Goal: Transaction & Acquisition: Purchase product/service

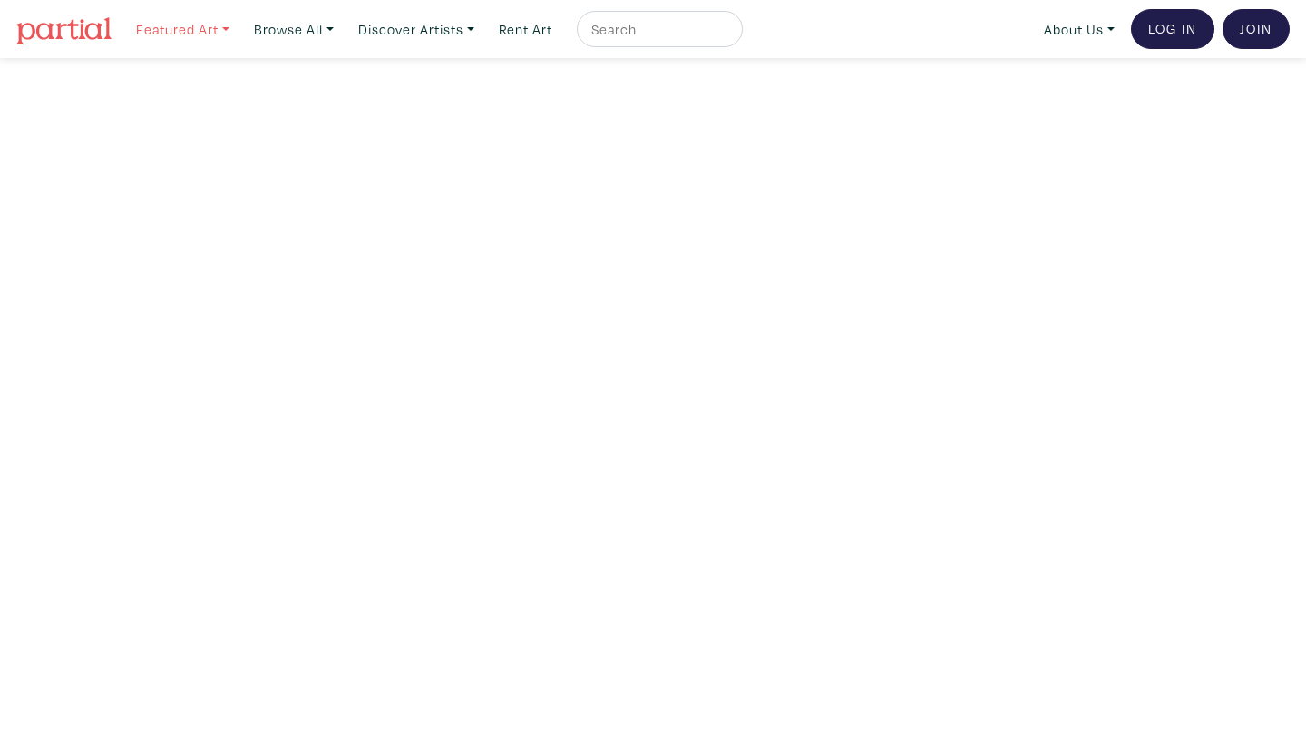
click at [186, 29] on link "Featured Art" at bounding box center [183, 29] width 110 height 37
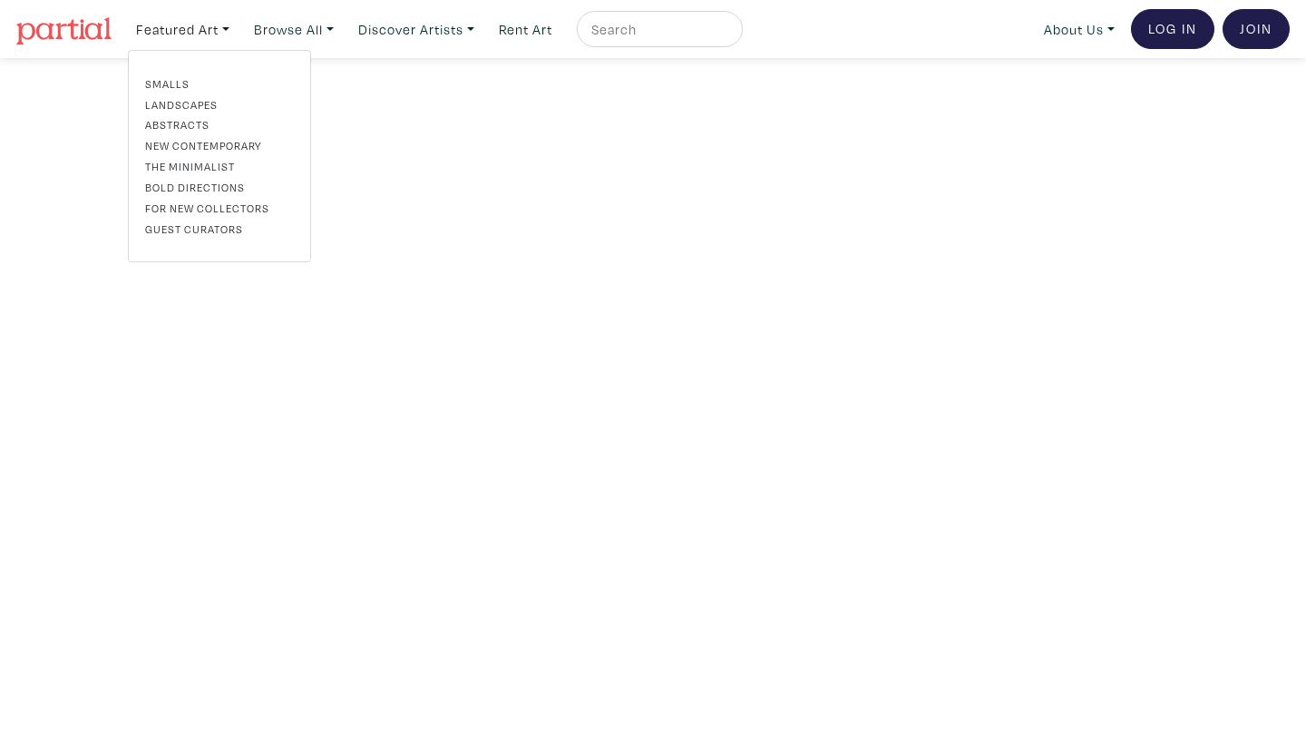
click at [193, 100] on link "Landscapes" at bounding box center [219, 104] width 149 height 16
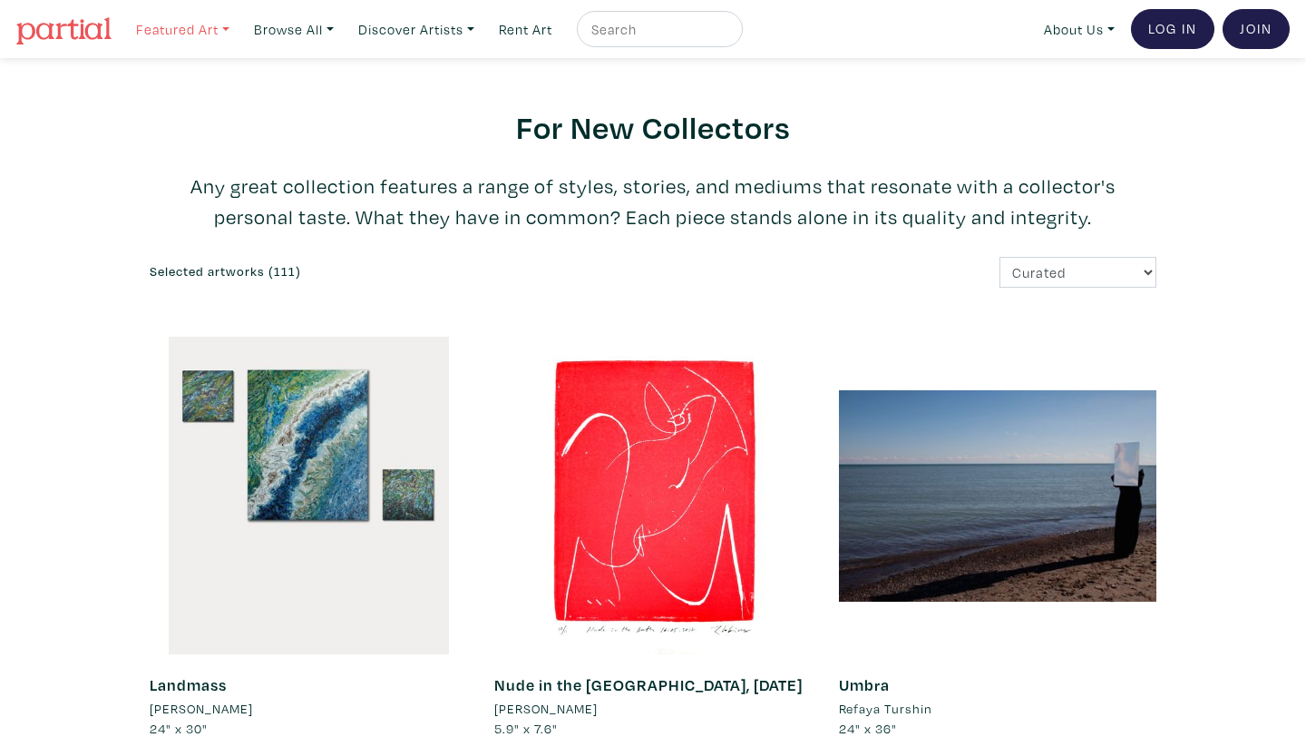
click at [217, 24] on link "Featured Art" at bounding box center [183, 29] width 110 height 37
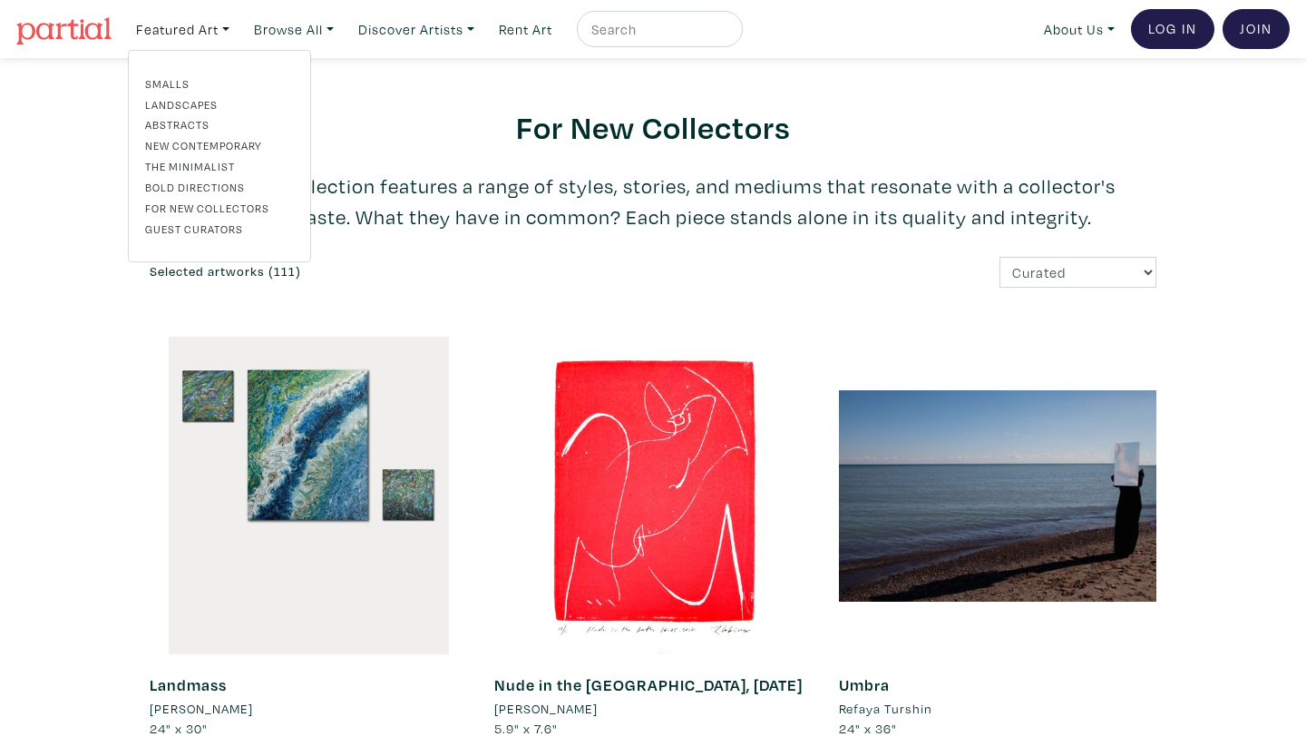
click at [193, 102] on link "Landscapes" at bounding box center [219, 104] width 149 height 16
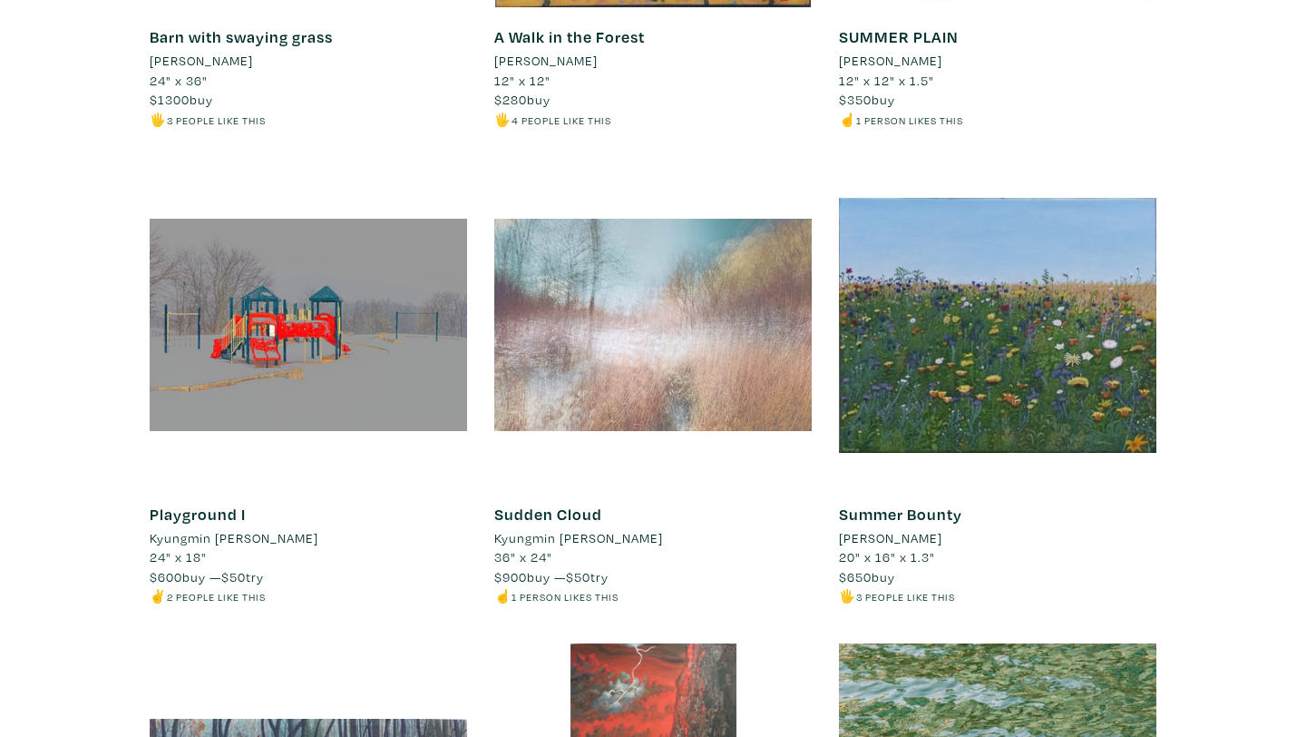
scroll to position [11713, 0]
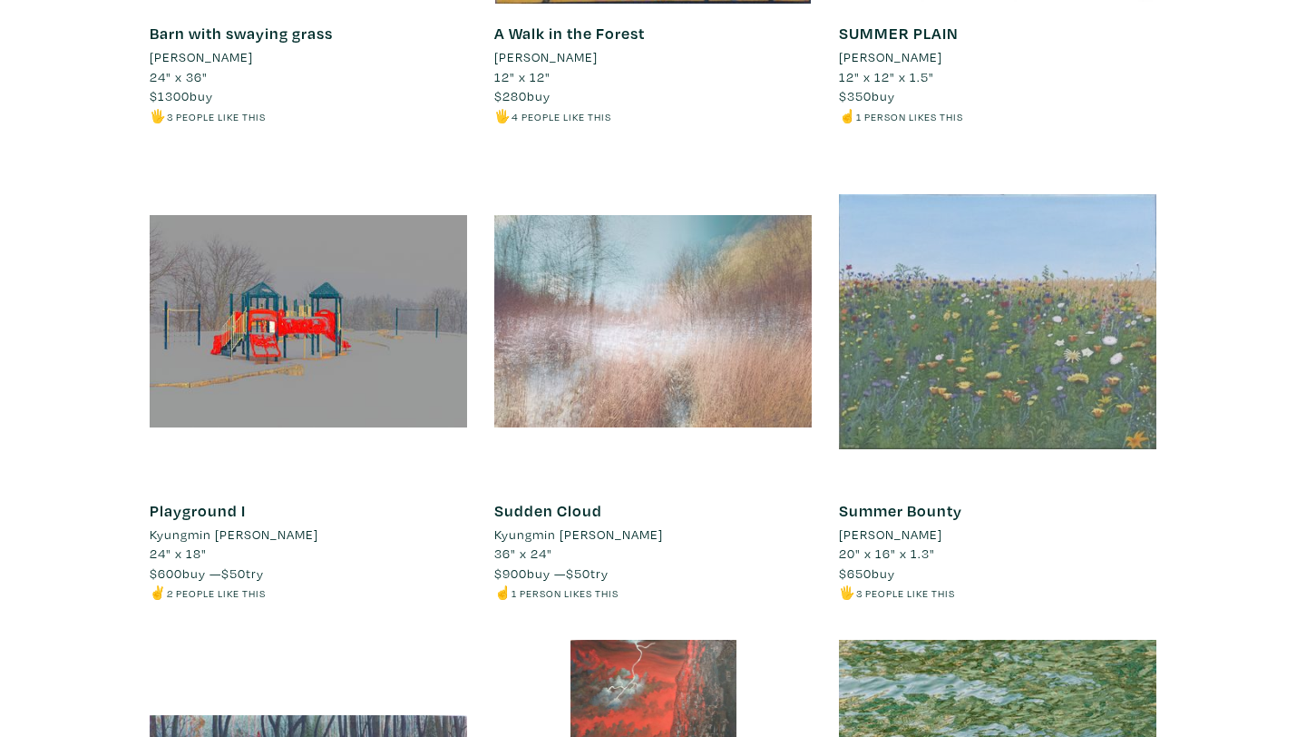
click at [1059, 302] on div at bounding box center [997, 320] width 317 height 317
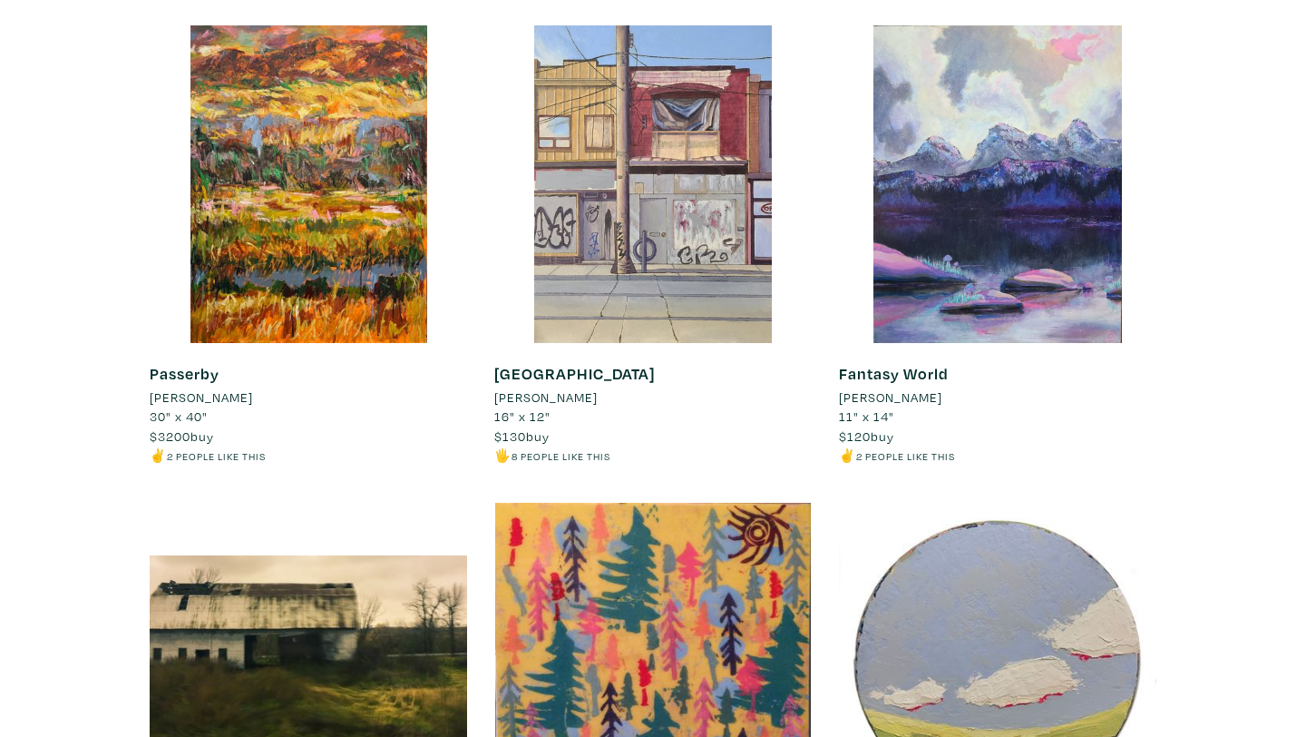
scroll to position [10893, 0]
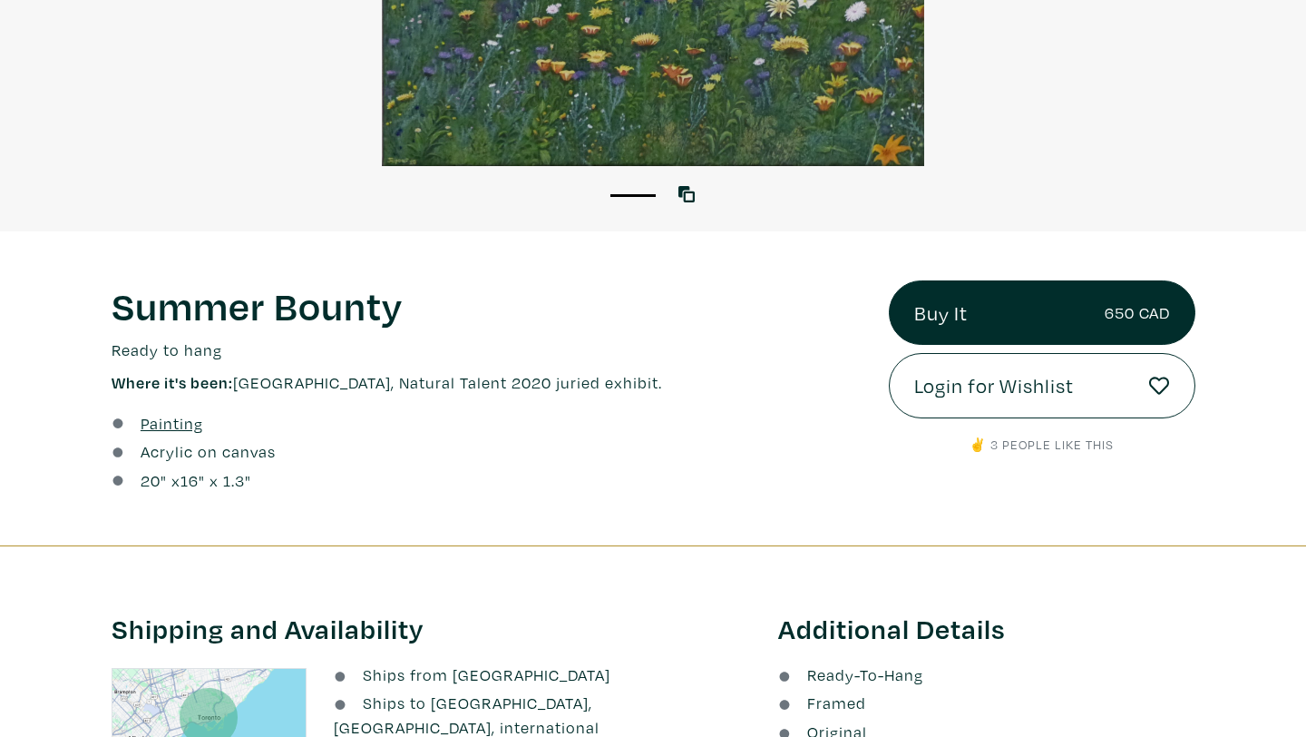
scroll to position [432, 0]
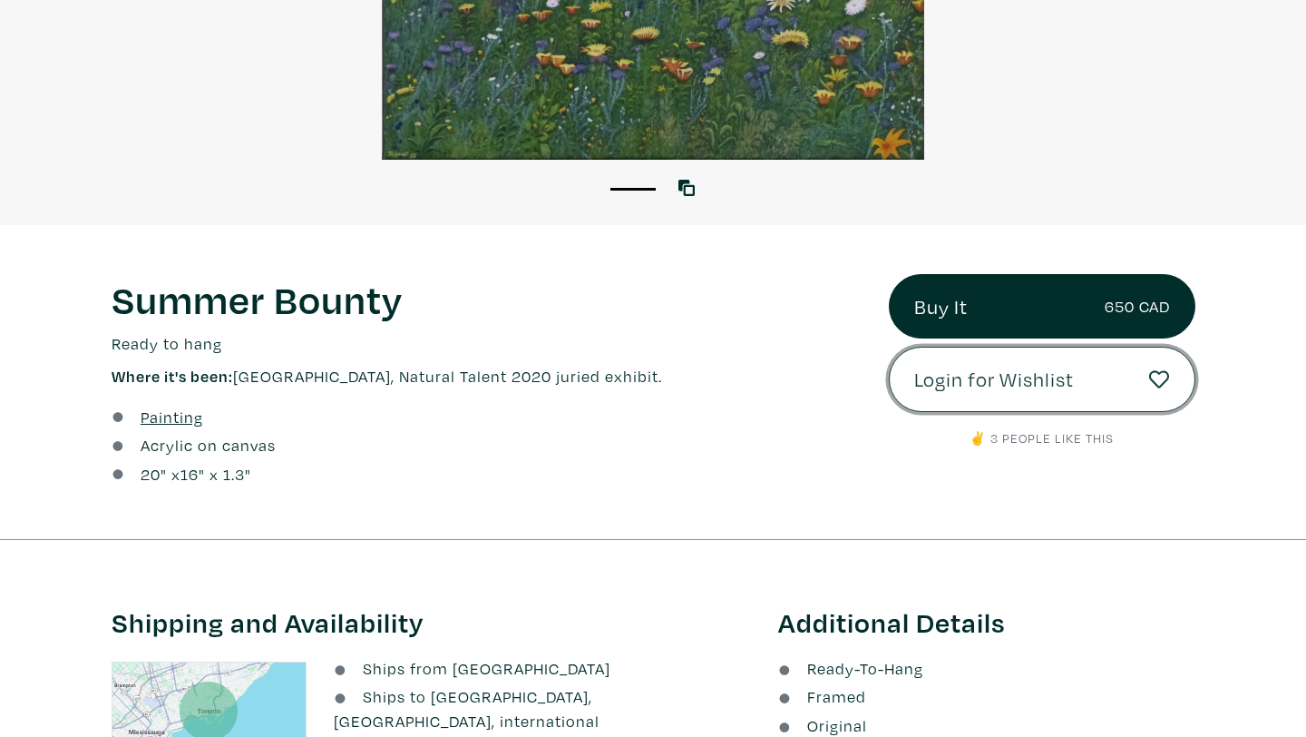
click at [1047, 384] on span "Login for Wishlist" at bounding box center [994, 379] width 160 height 31
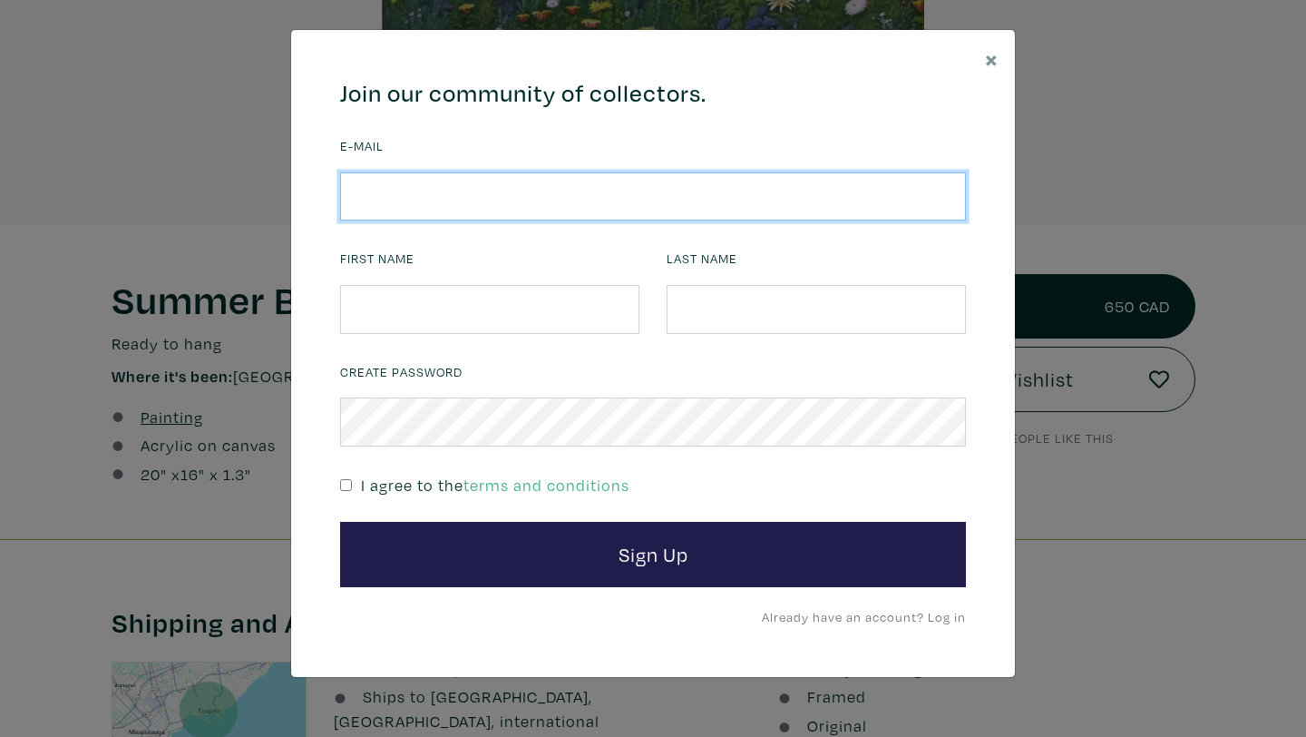
click at [573, 210] on input "email" at bounding box center [653, 196] width 626 height 49
type input "ksemonick@telus.net"
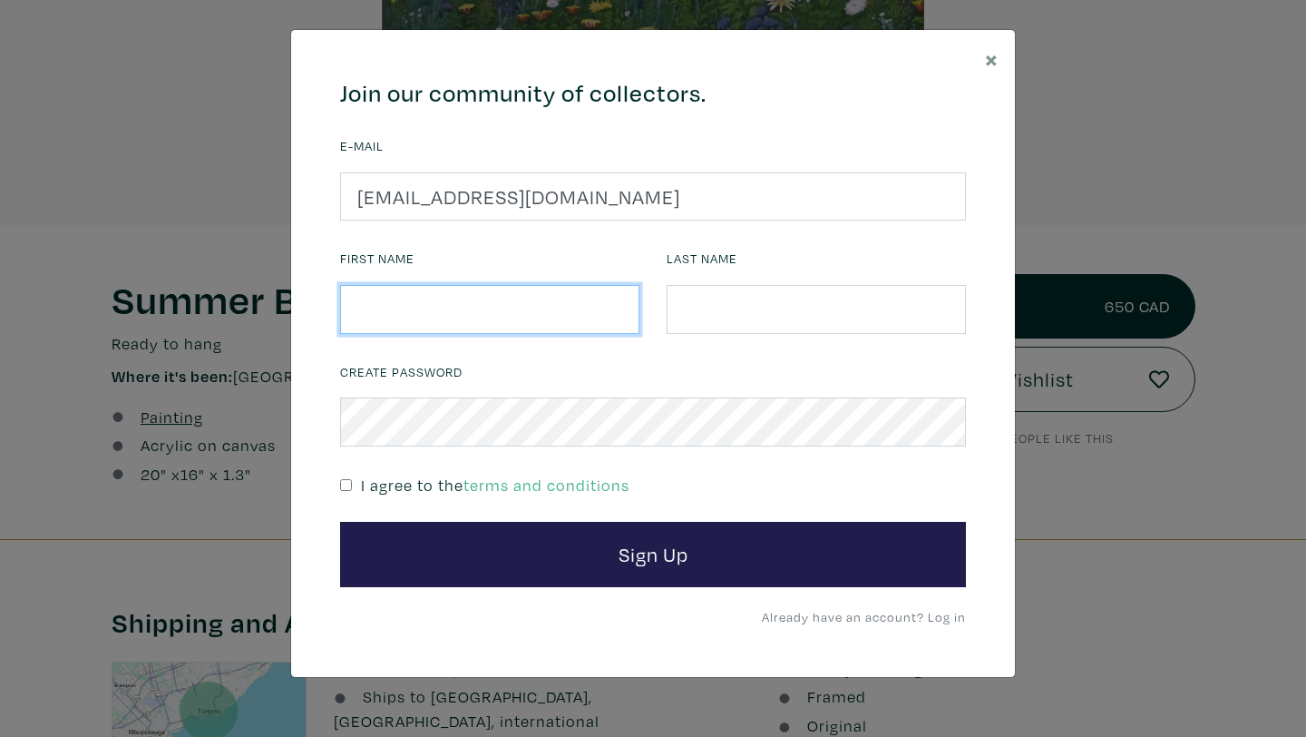
click at [512, 314] on input "text" at bounding box center [489, 309] width 299 height 49
click at [512, 314] on input "kim" at bounding box center [489, 309] width 299 height 49
type input "kim"
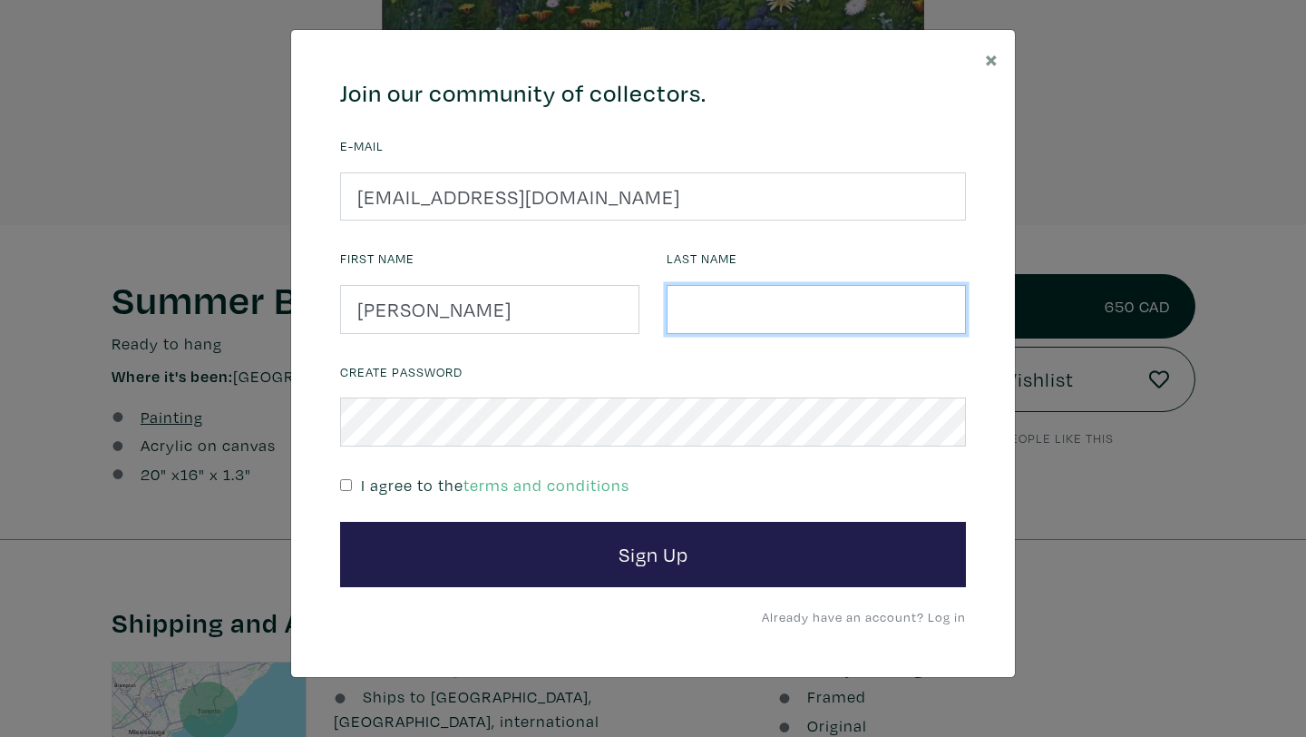
click at [739, 310] on input "text" at bounding box center [816, 309] width 299 height 49
type input "Semonick"
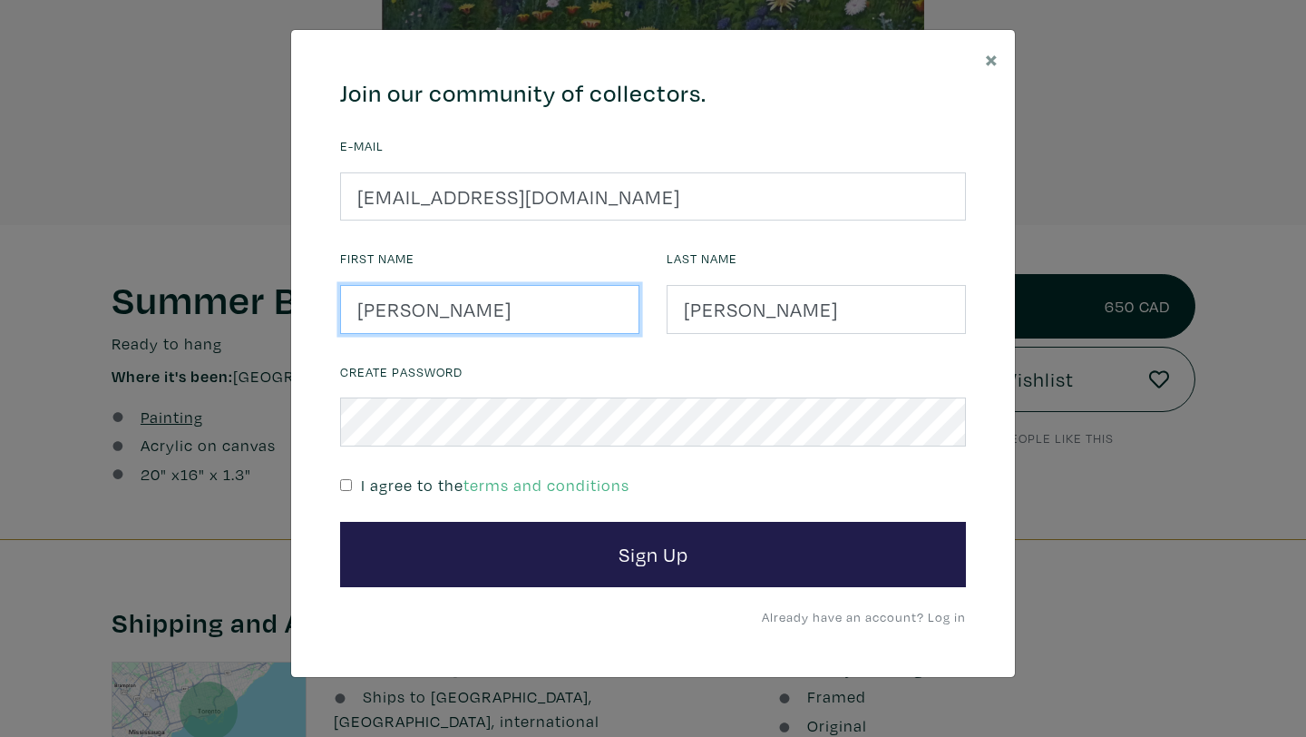
click at [369, 316] on input "kim" at bounding box center [489, 309] width 299 height 49
type input "Kim"
click at [341, 479] on input "checkbox" at bounding box center [346, 485] width 12 height 12
checkbox input "true"
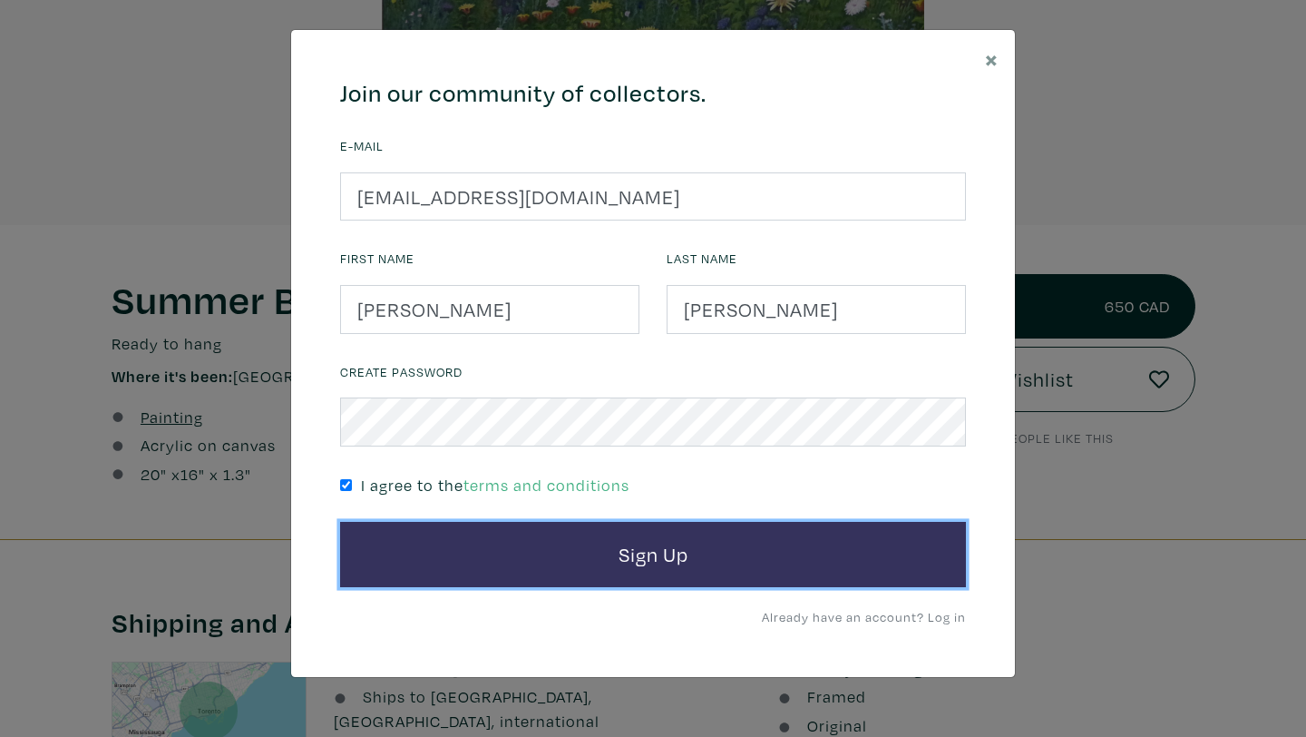
click at [461, 561] on button "Sign Up" at bounding box center [653, 554] width 626 height 65
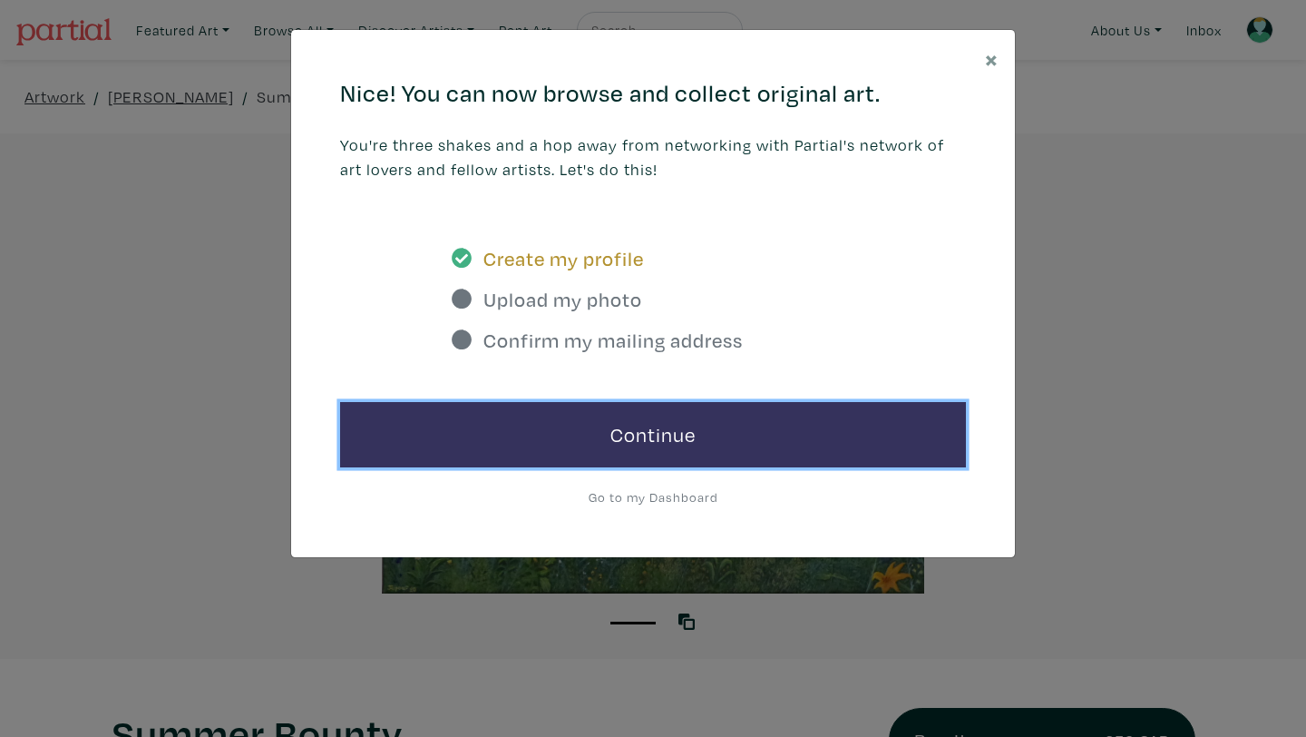
click at [599, 430] on link "Continue" at bounding box center [653, 434] width 626 height 65
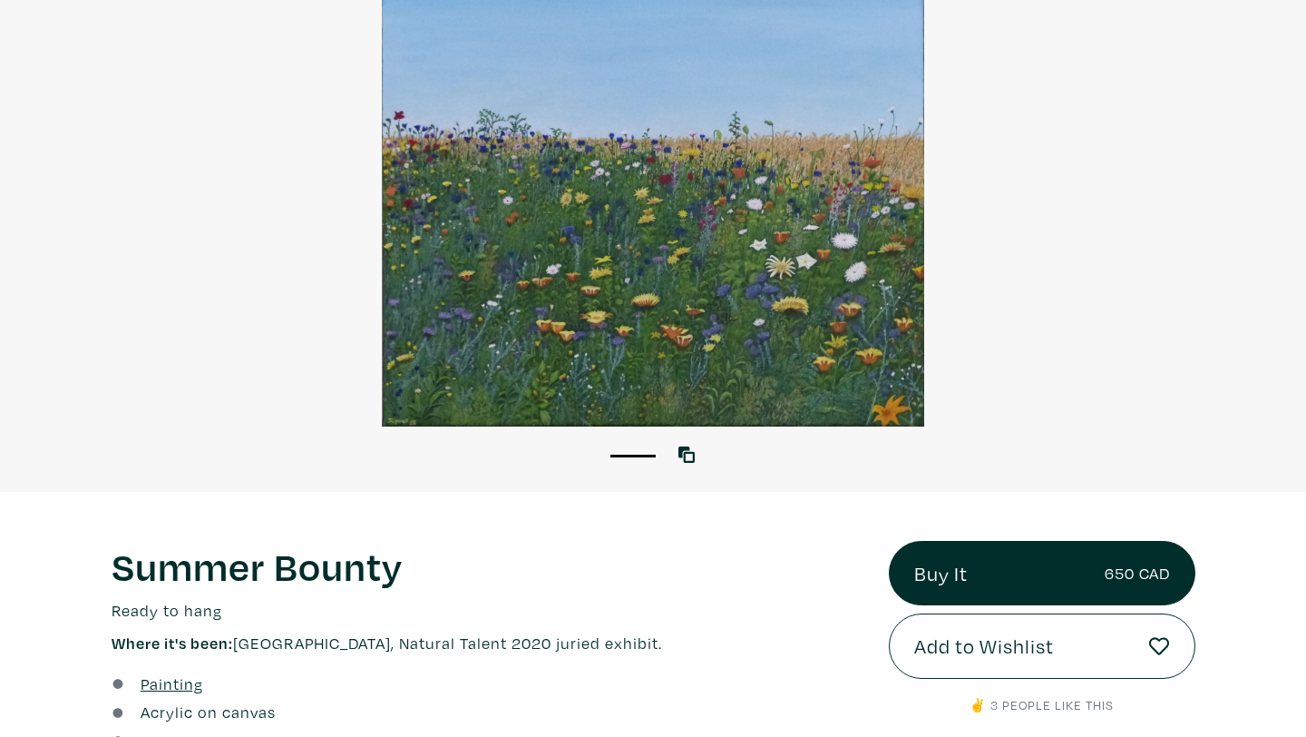
scroll to position [180, 0]
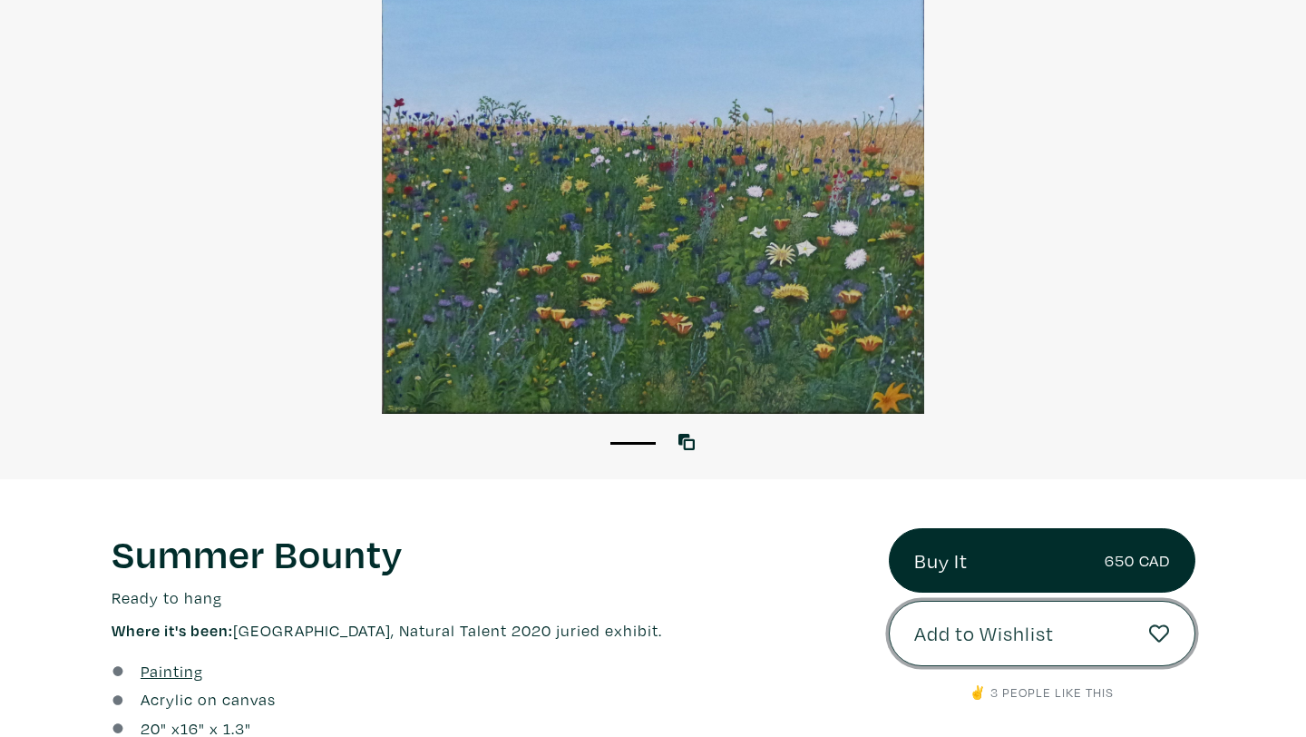
click at [1059, 640] on button "Add to Wishlist" at bounding box center [1042, 632] width 307 height 65
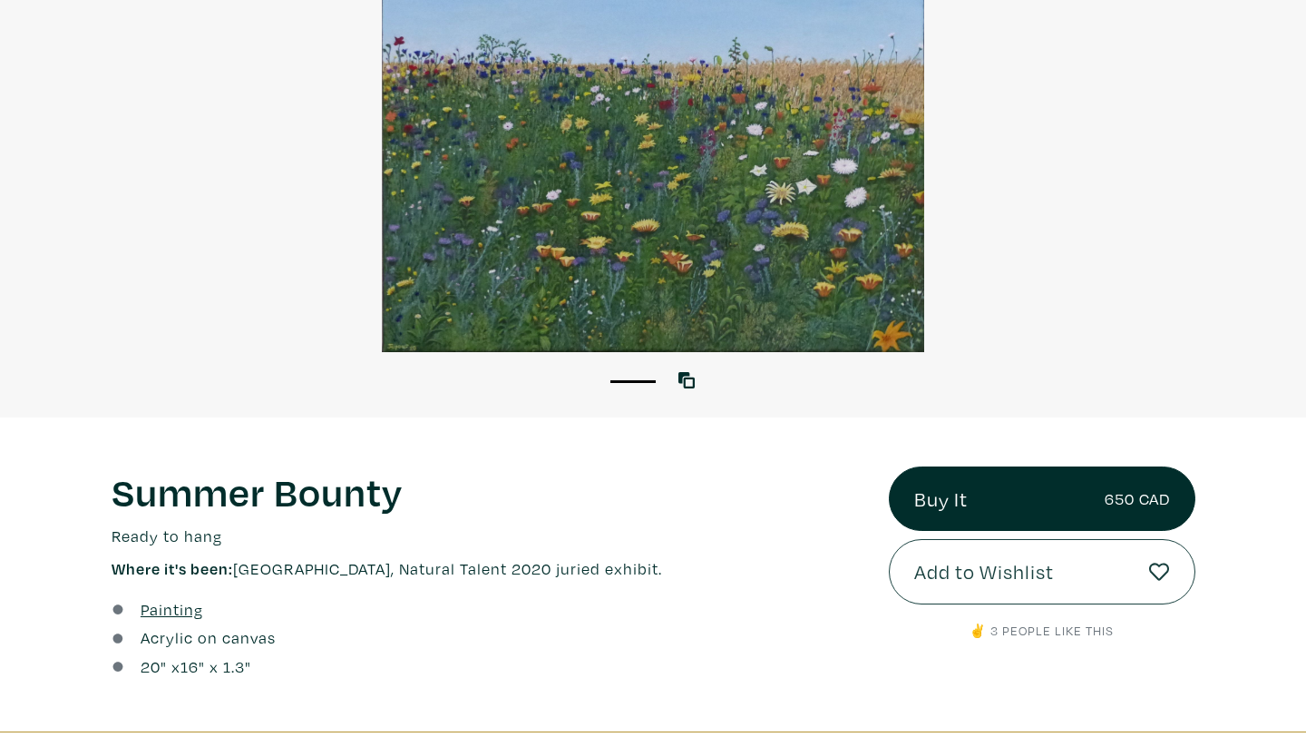
scroll to position [279, 0]
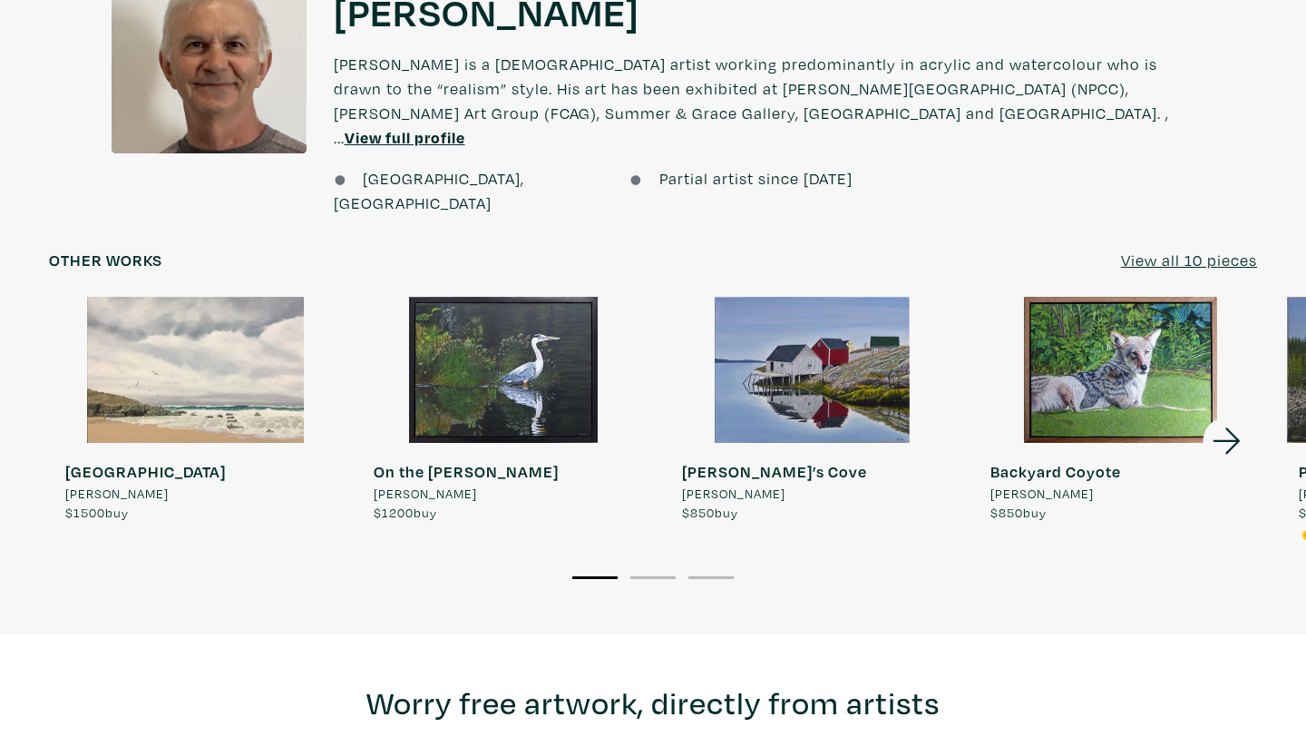
scroll to position [1444, 0]
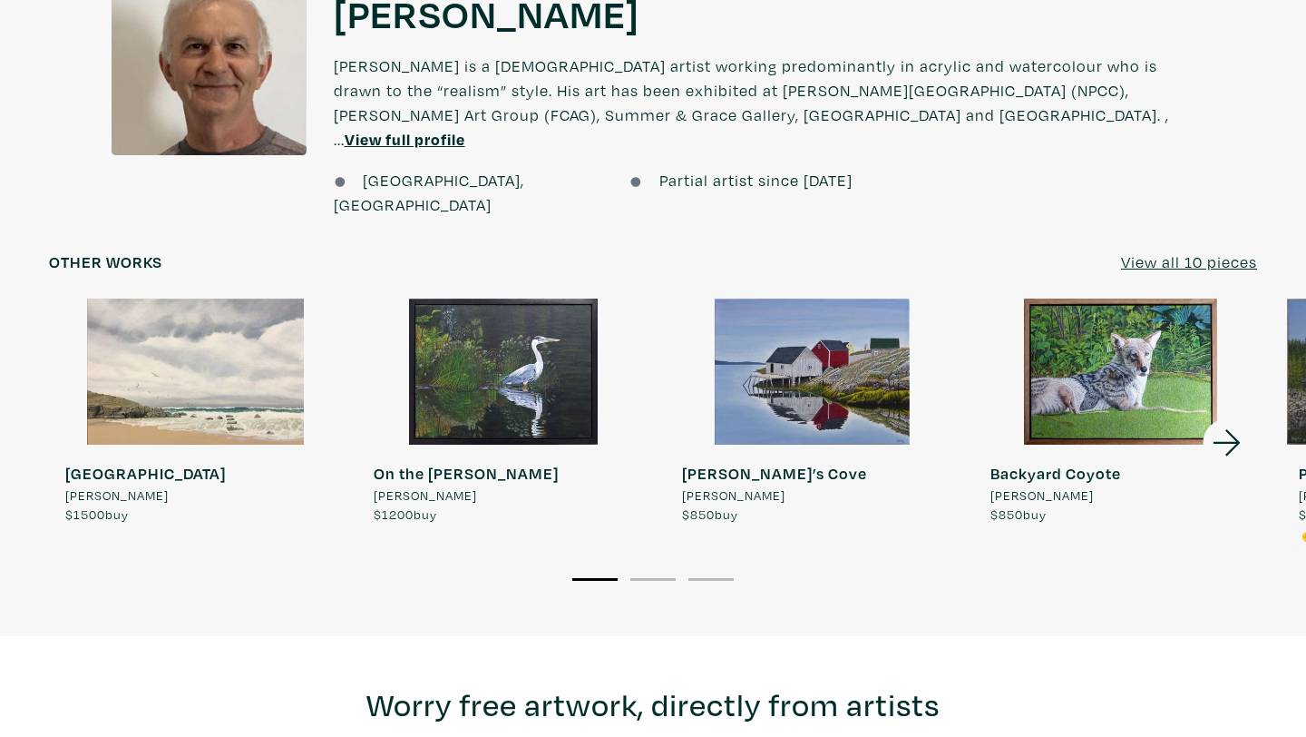
click at [1234, 429] on icon at bounding box center [1226, 442] width 27 height 26
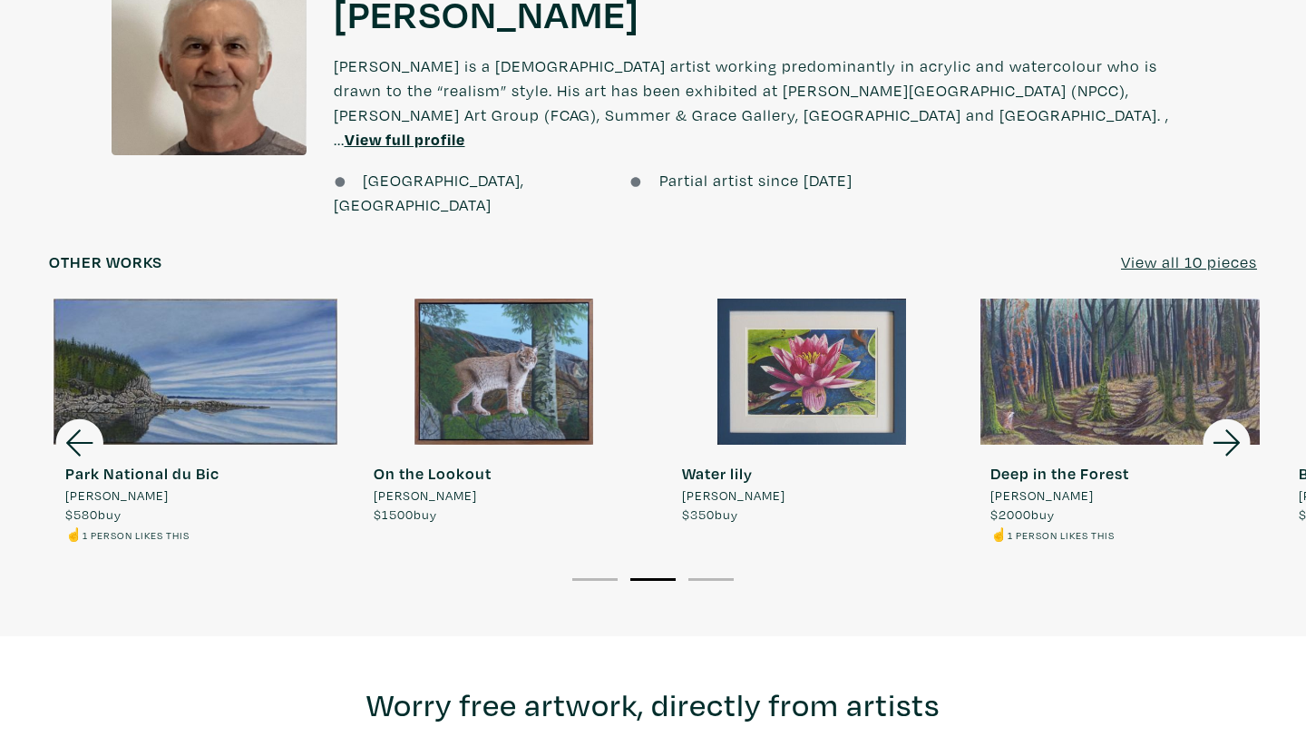
click at [1234, 429] on icon at bounding box center [1226, 442] width 27 height 26
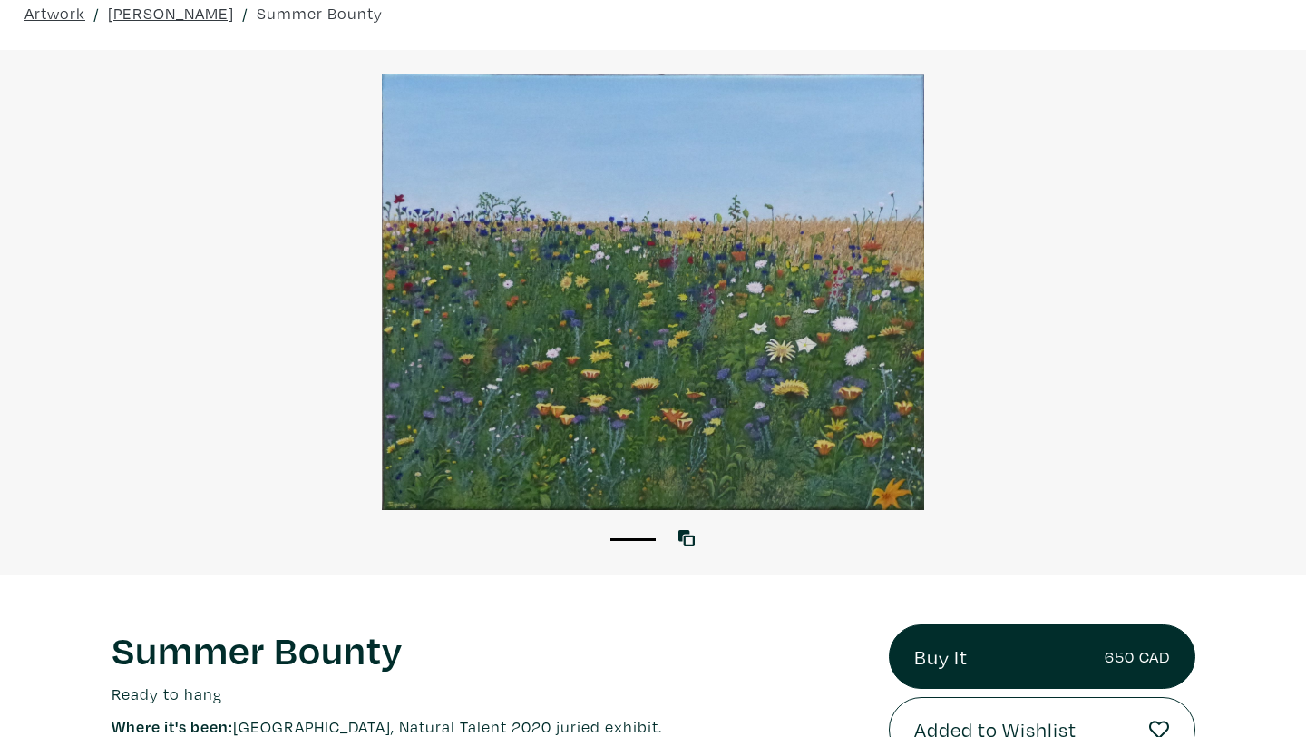
scroll to position [0, 0]
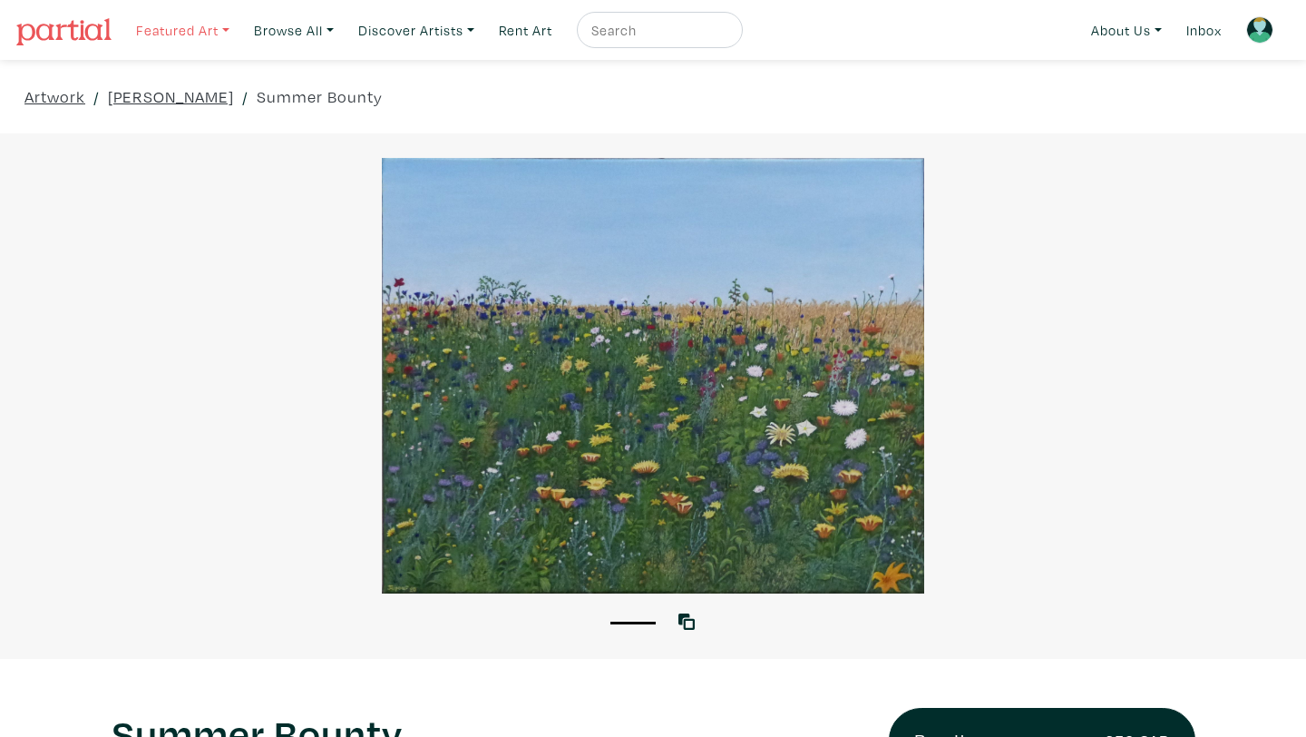
click at [203, 28] on link "Featured Art" at bounding box center [183, 30] width 110 height 37
click at [185, 140] on link "New Contemporary" at bounding box center [219, 146] width 149 height 16
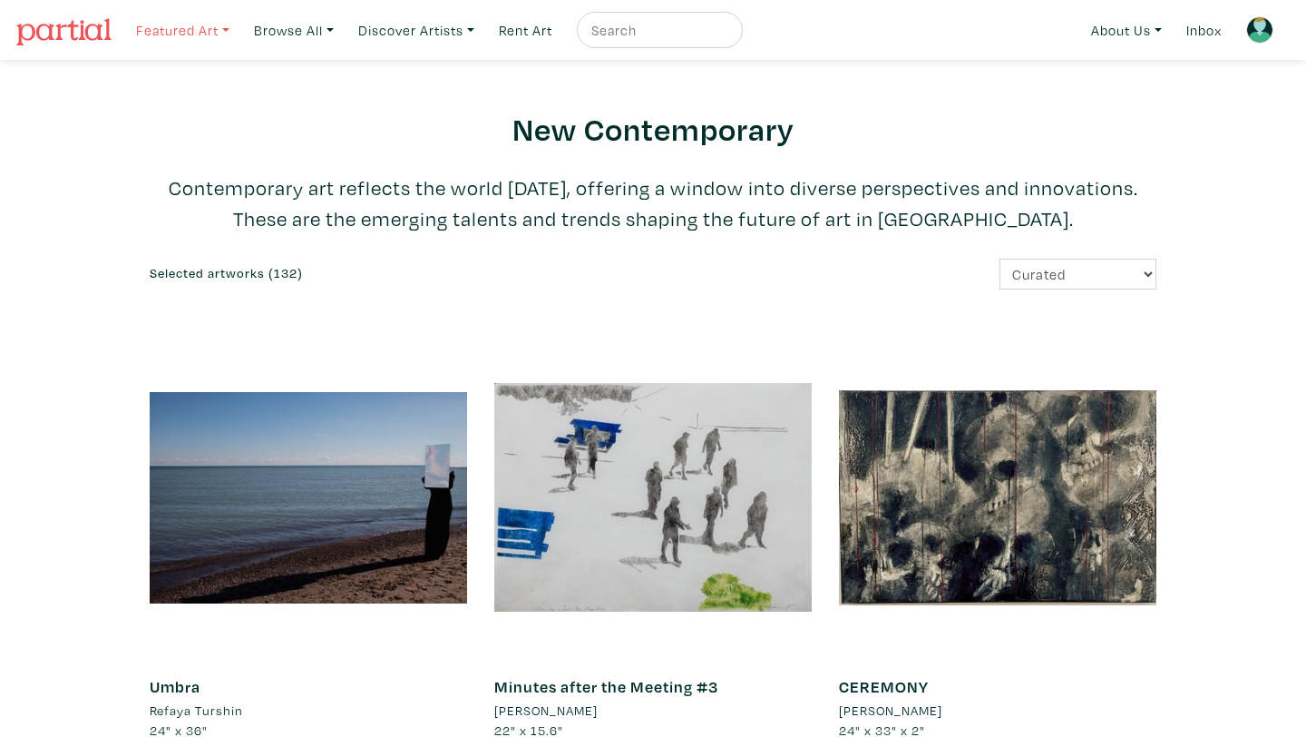
click at [203, 26] on link "Featured Art" at bounding box center [183, 30] width 110 height 37
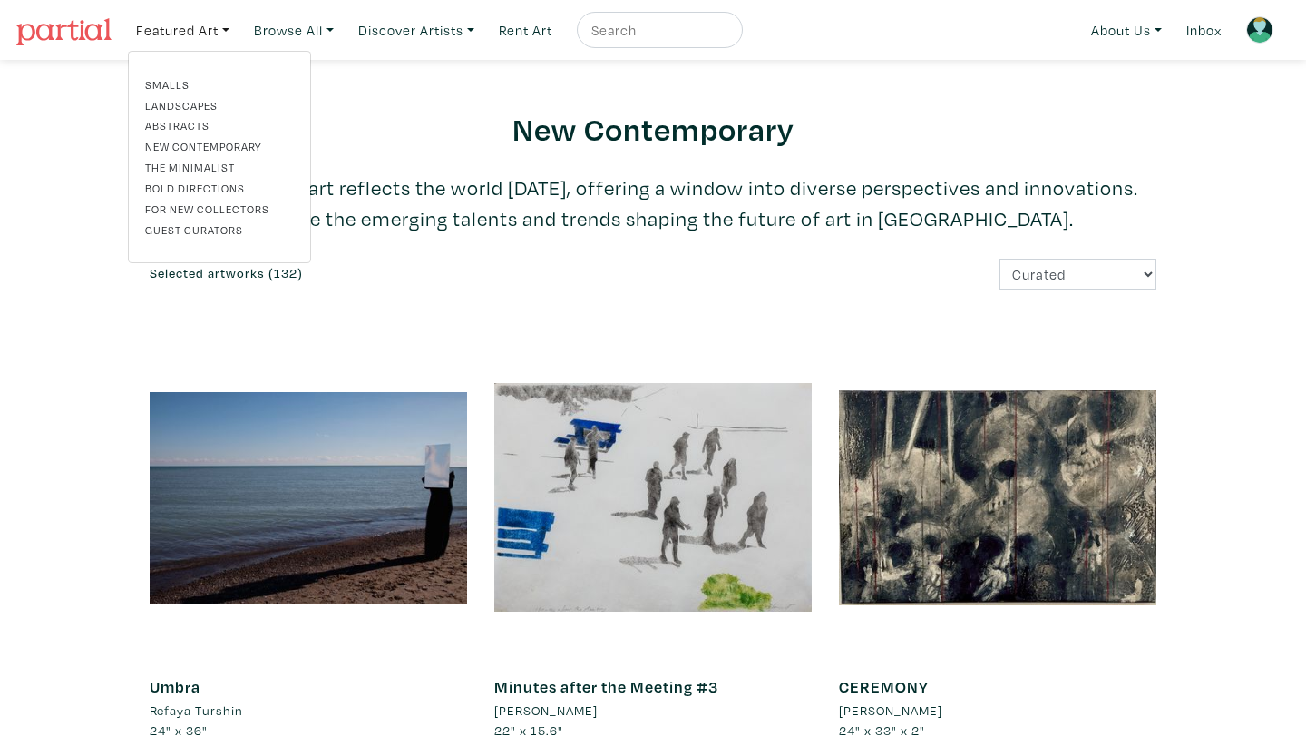
click at [195, 166] on link "The Minimalist" at bounding box center [219, 167] width 149 height 16
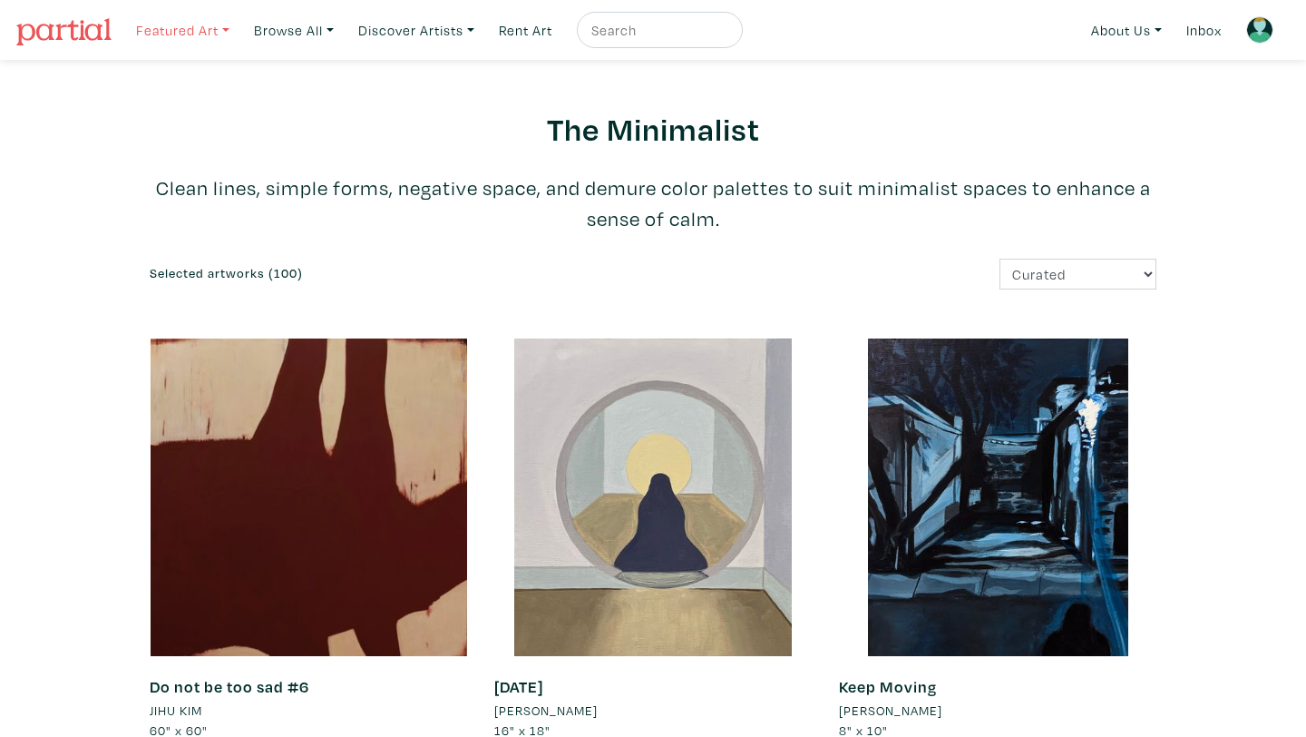
click at [180, 30] on link "Featured Art" at bounding box center [183, 30] width 110 height 37
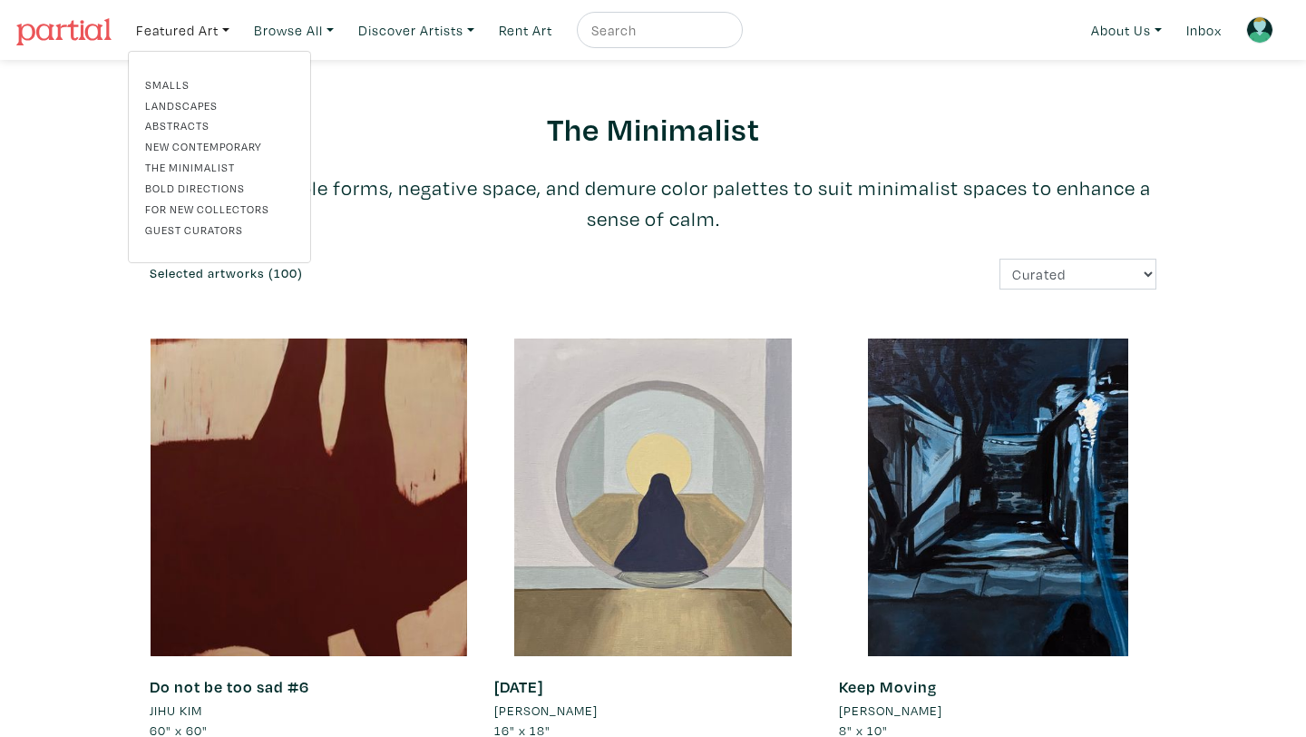
click at [184, 102] on link "Landscapes" at bounding box center [219, 105] width 149 height 16
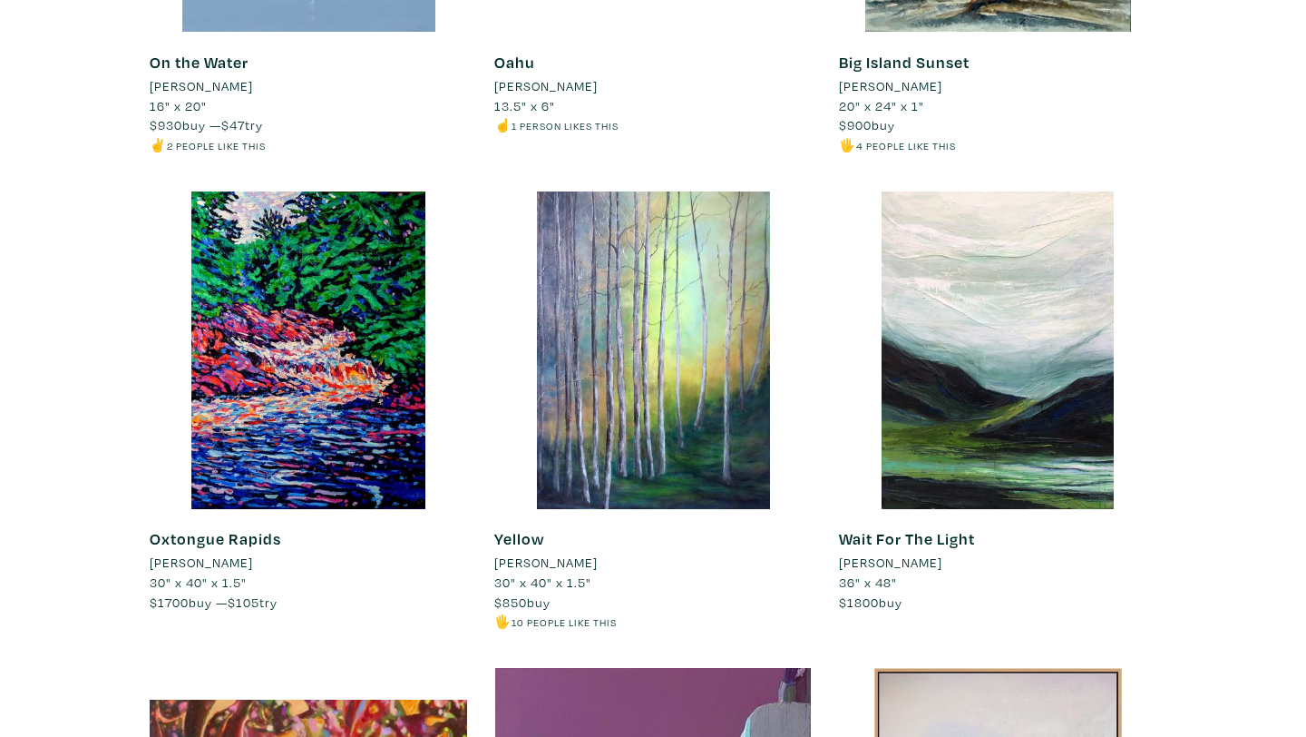
scroll to position [626, 0]
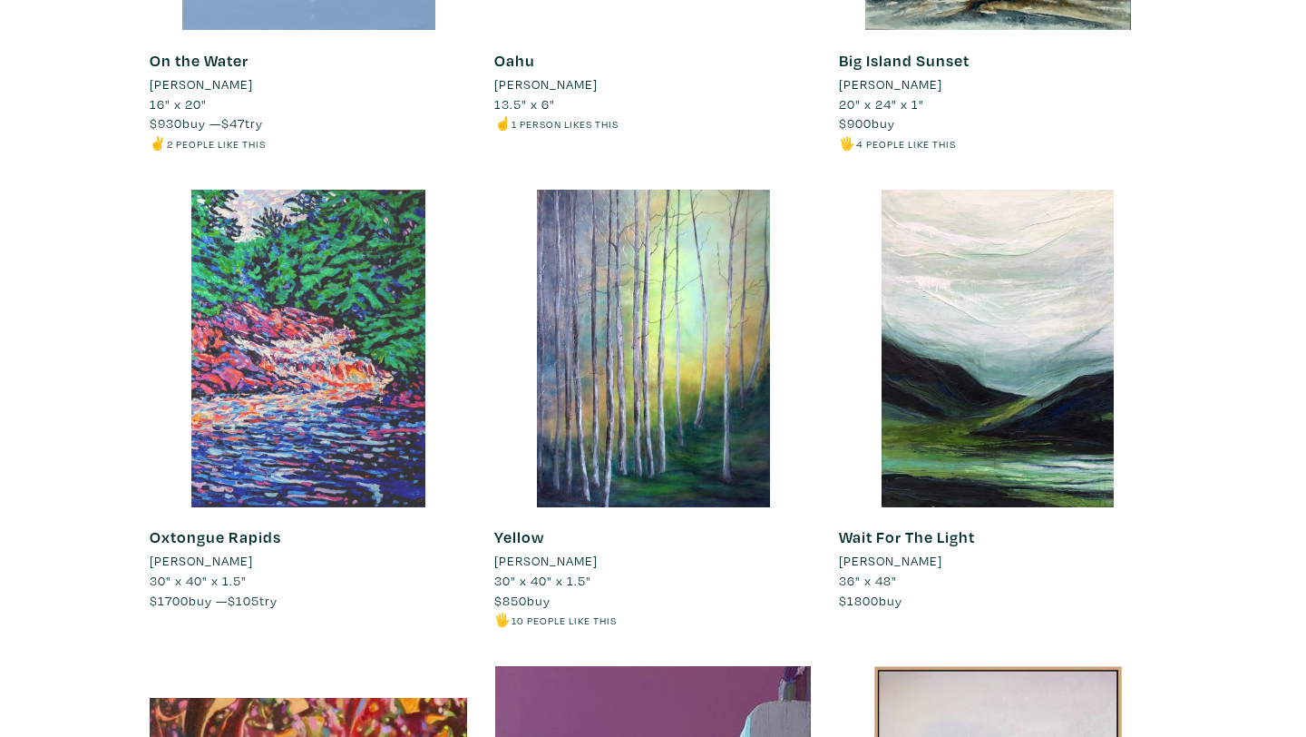
click at [334, 278] on div at bounding box center [308, 348] width 317 height 317
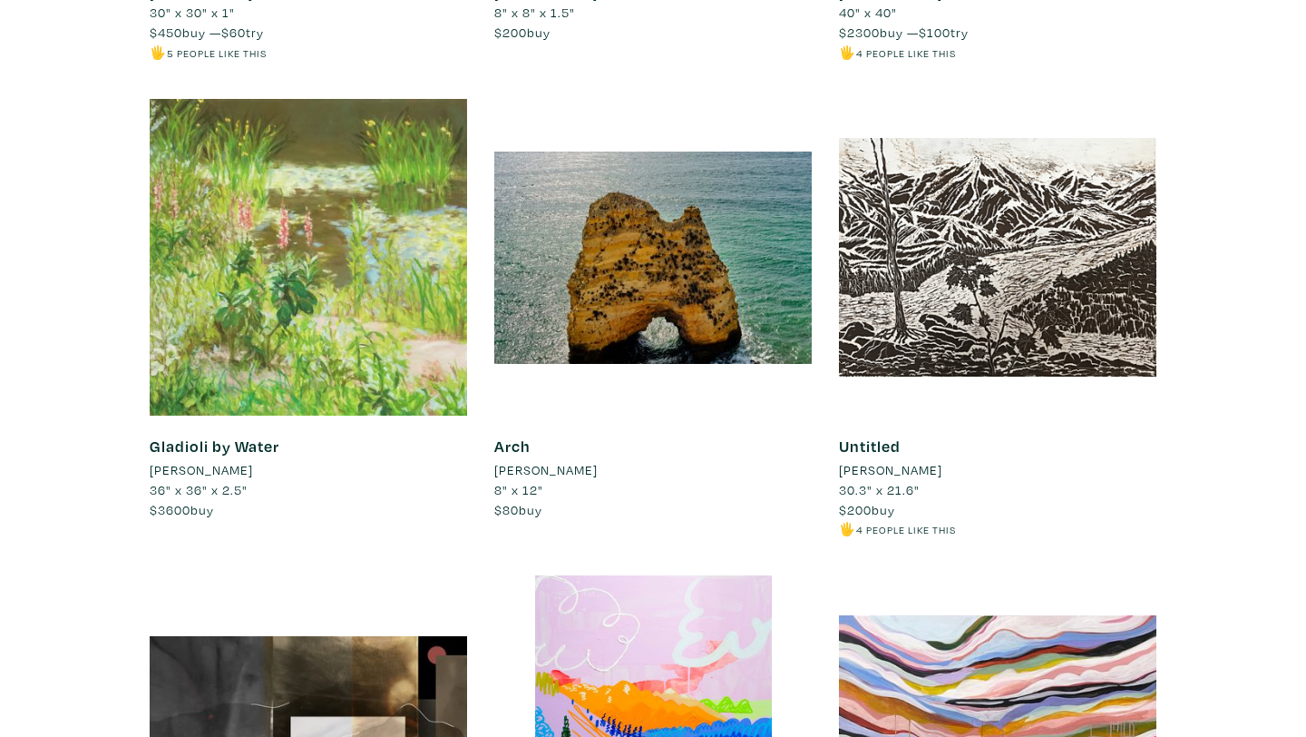
scroll to position [8424, 0]
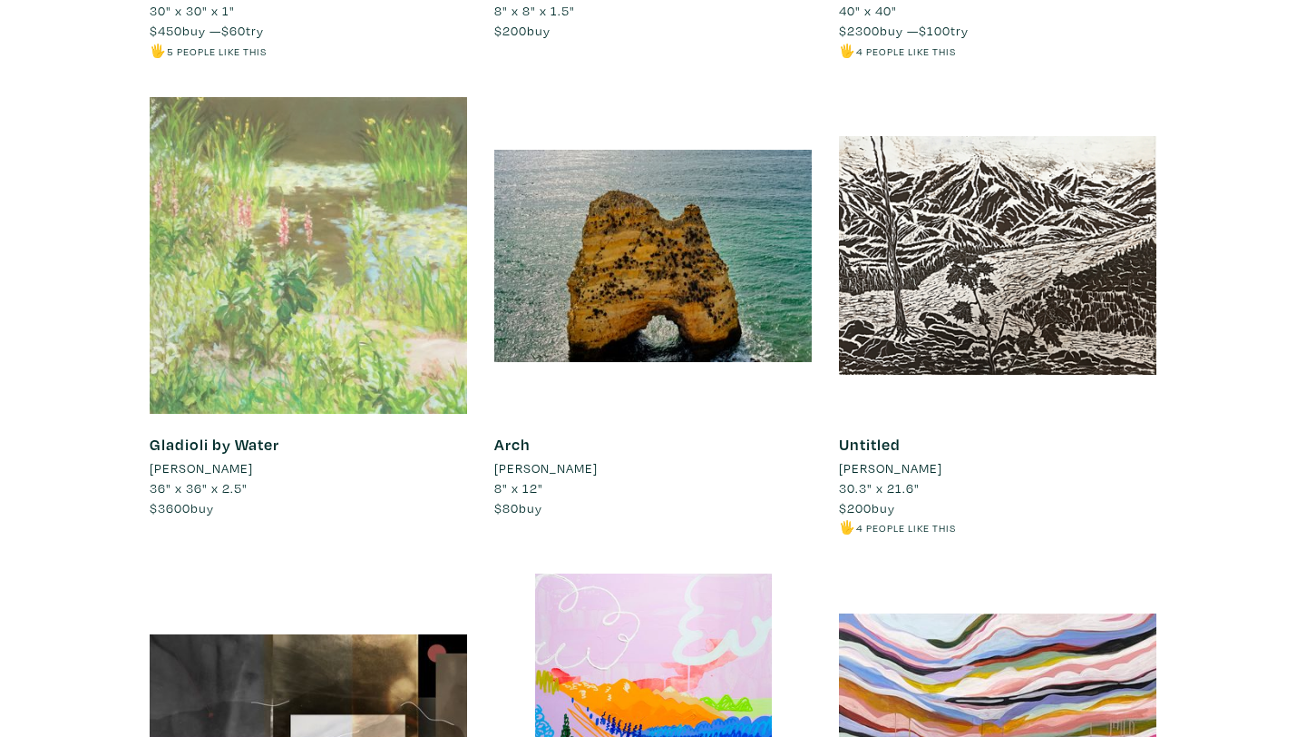
click at [279, 336] on div at bounding box center [308, 255] width 317 height 317
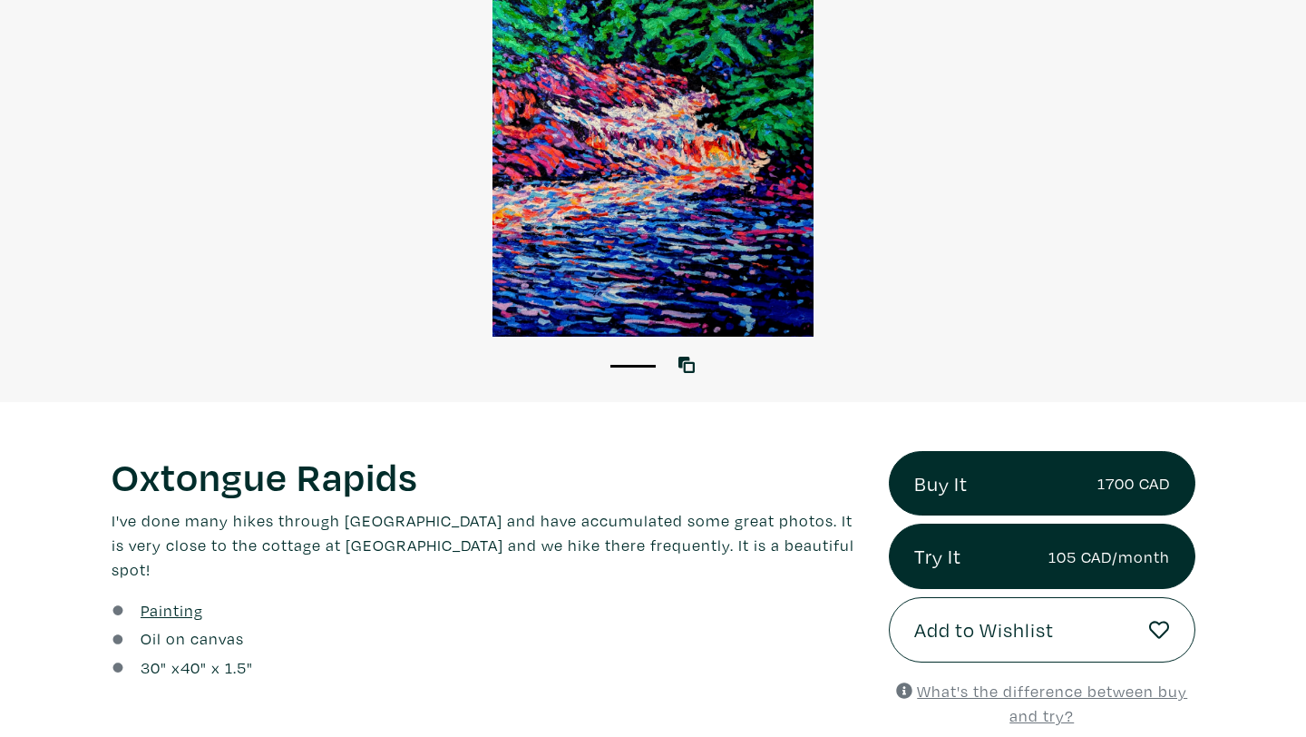
scroll to position [265, 0]
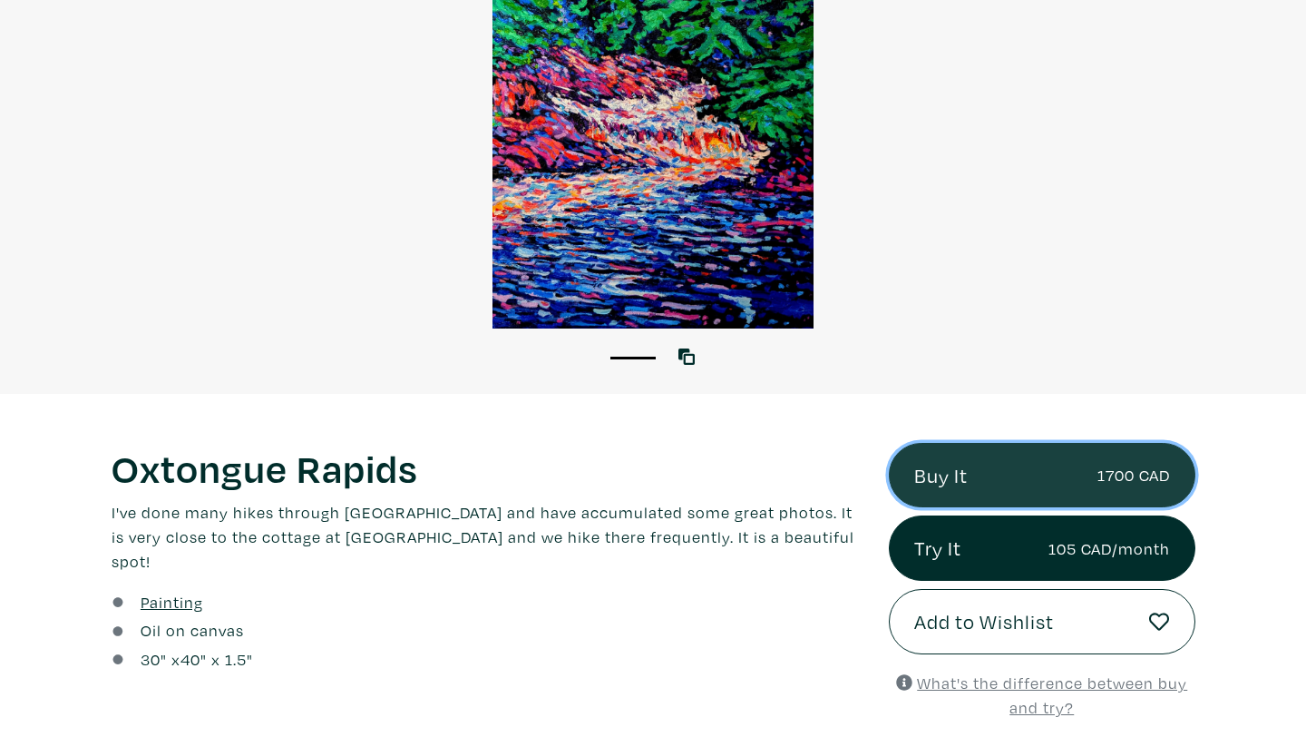
click at [989, 482] on link "Buy It 1700 CAD" at bounding box center [1042, 475] width 307 height 65
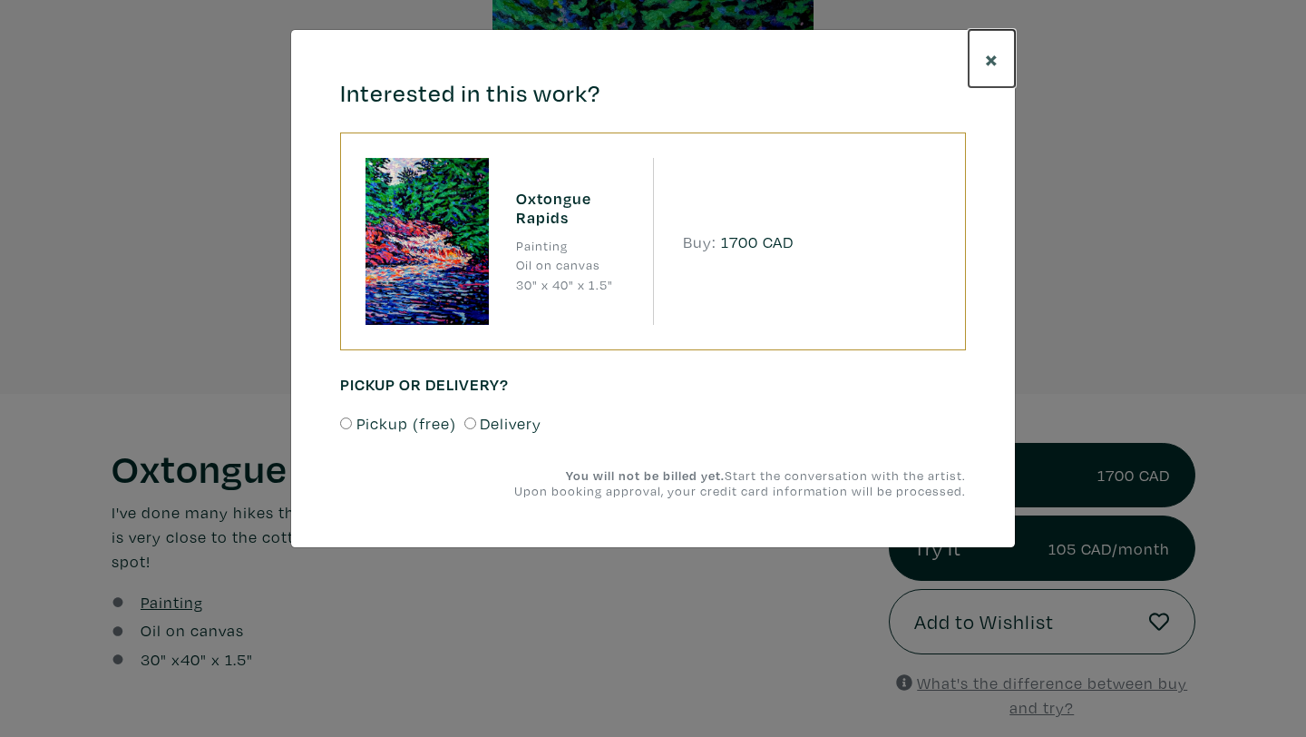
click at [991, 60] on span "×" at bounding box center [992, 59] width 14 height 32
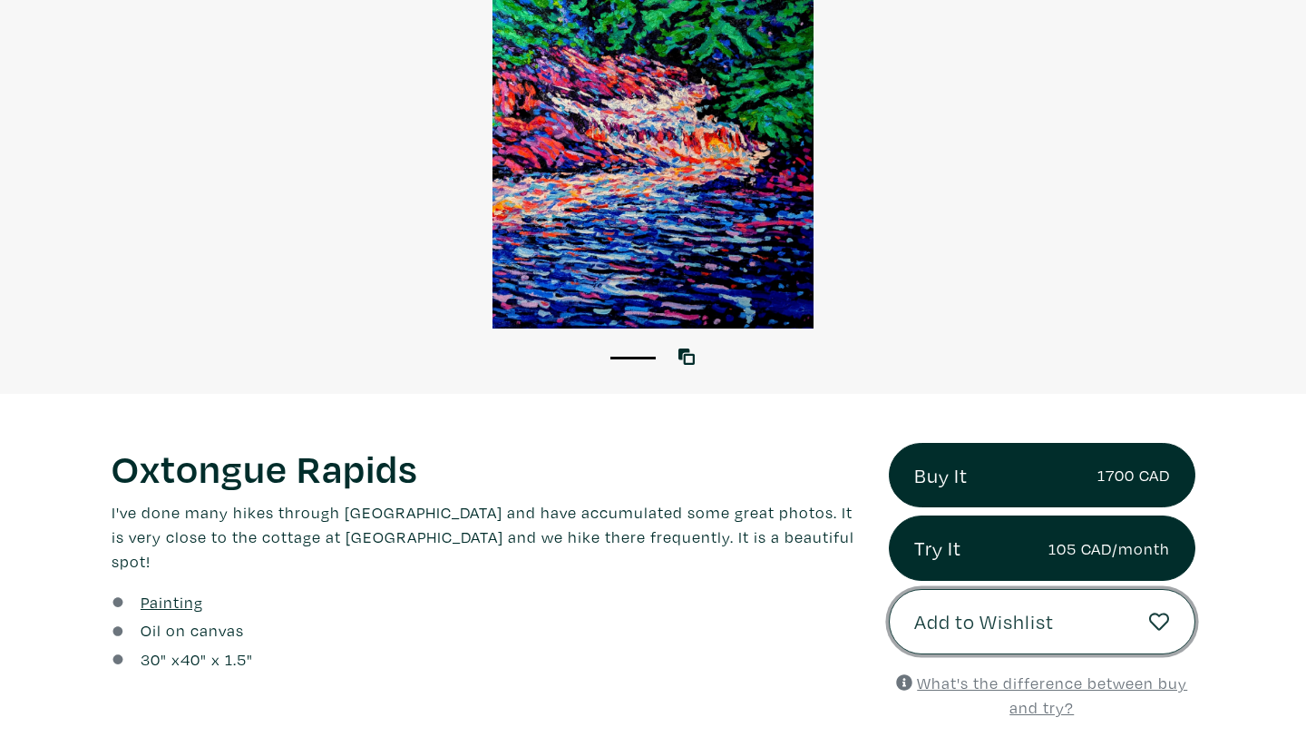
click at [969, 629] on span "Add to Wishlist" at bounding box center [984, 621] width 140 height 31
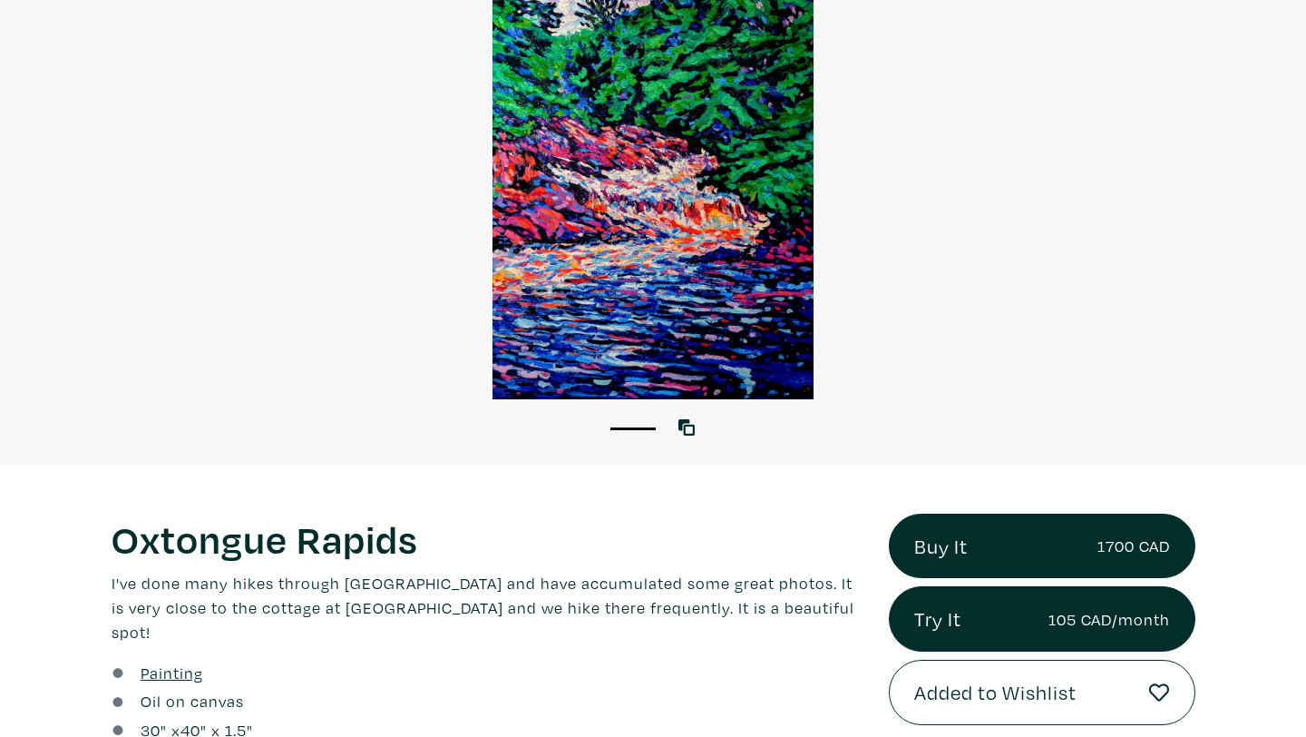
scroll to position [195, 0]
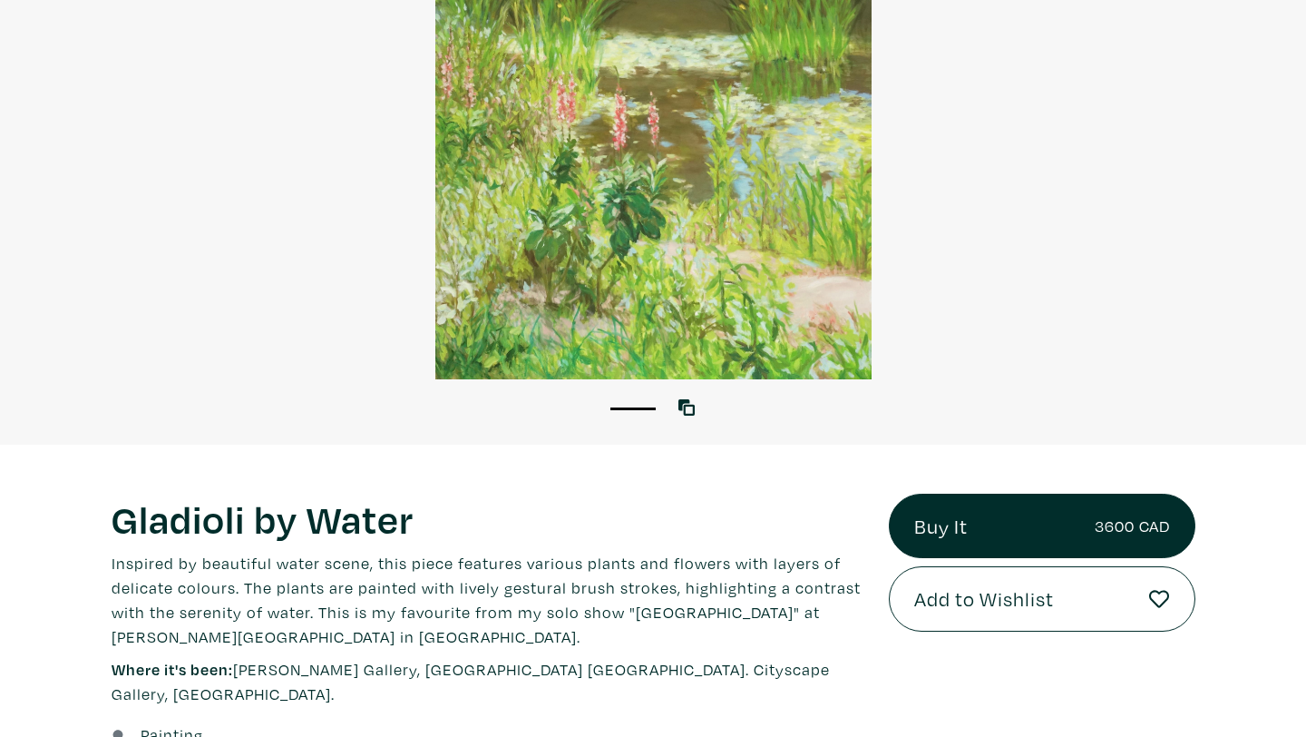
scroll to position [220, 0]
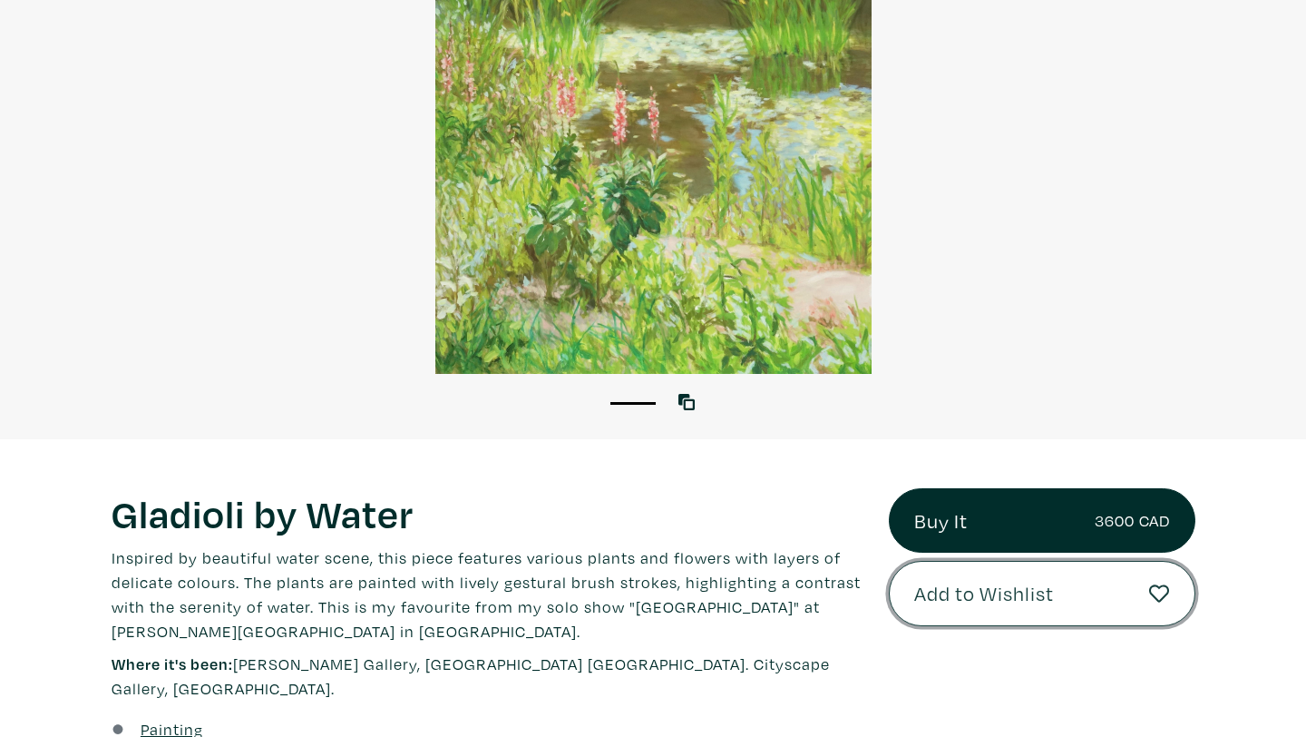
click at [1009, 594] on span "Add to Wishlist" at bounding box center [984, 593] width 140 height 31
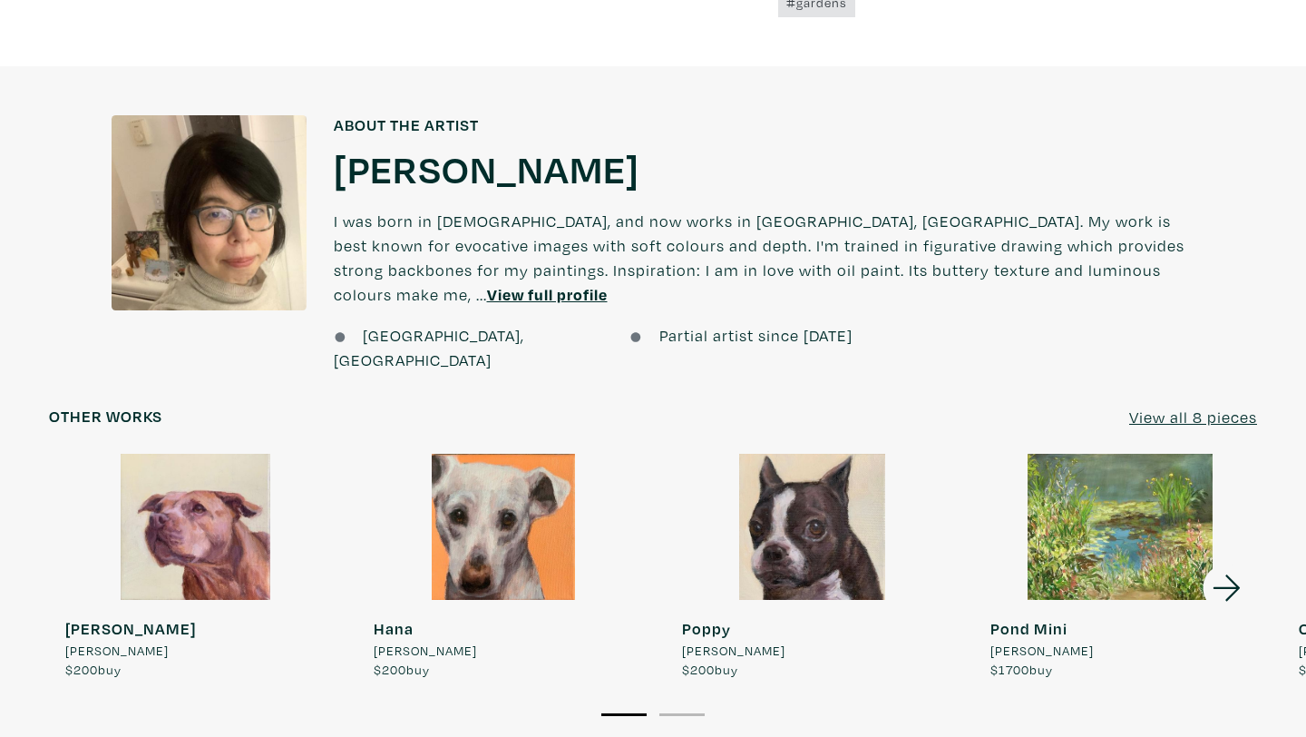
scroll to position [1367, 0]
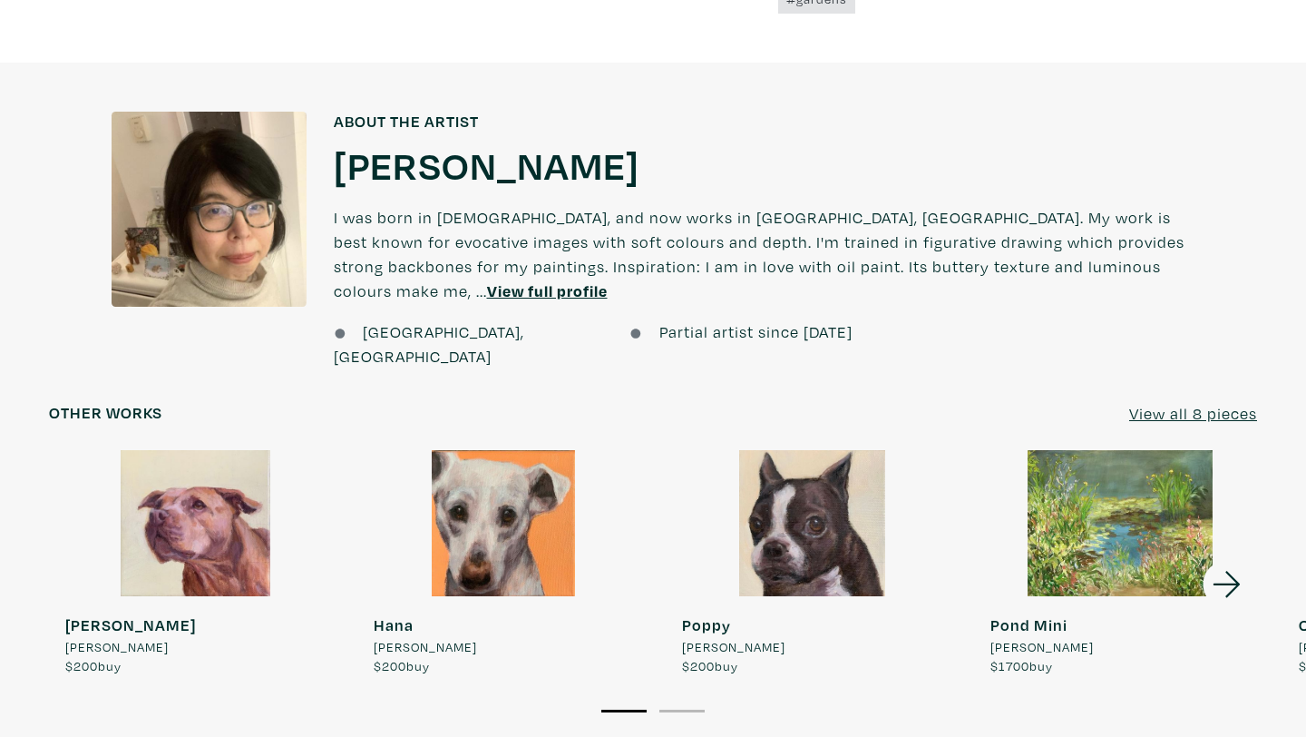
click at [1132, 455] on div at bounding box center [1120, 523] width 292 height 146
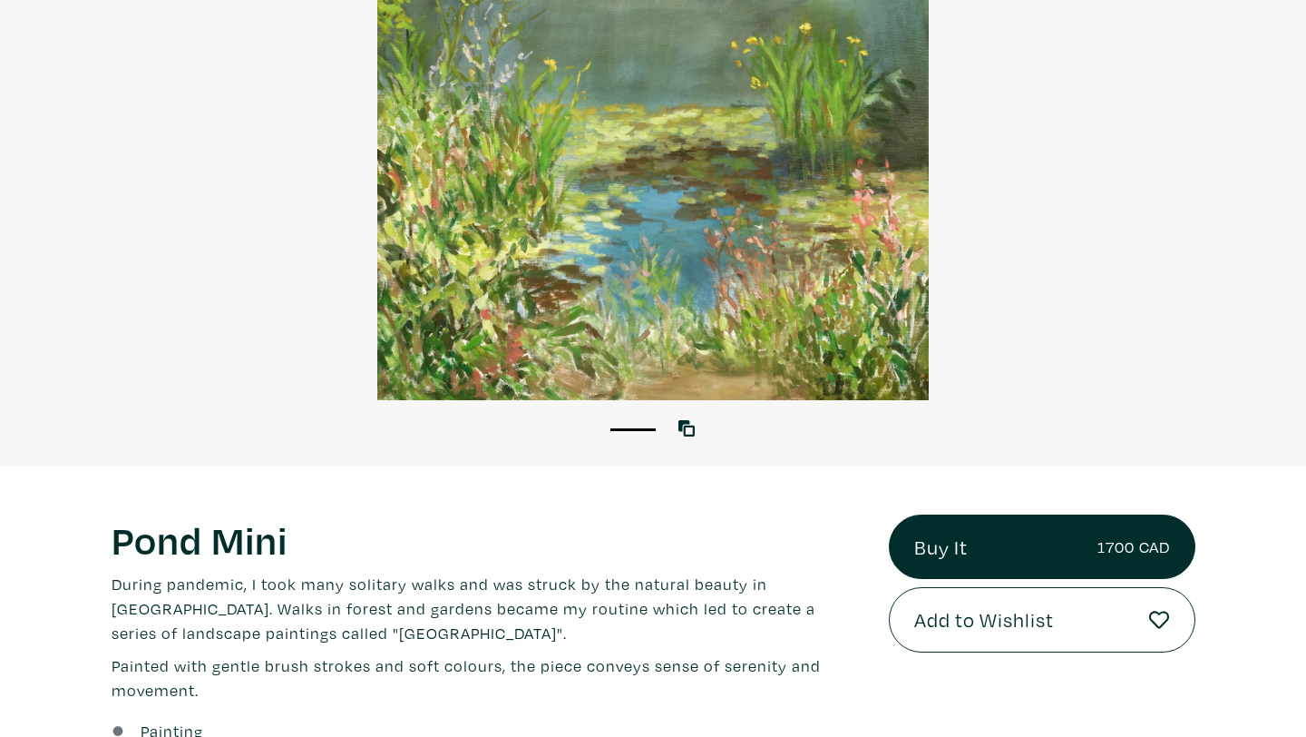
scroll to position [200, 0]
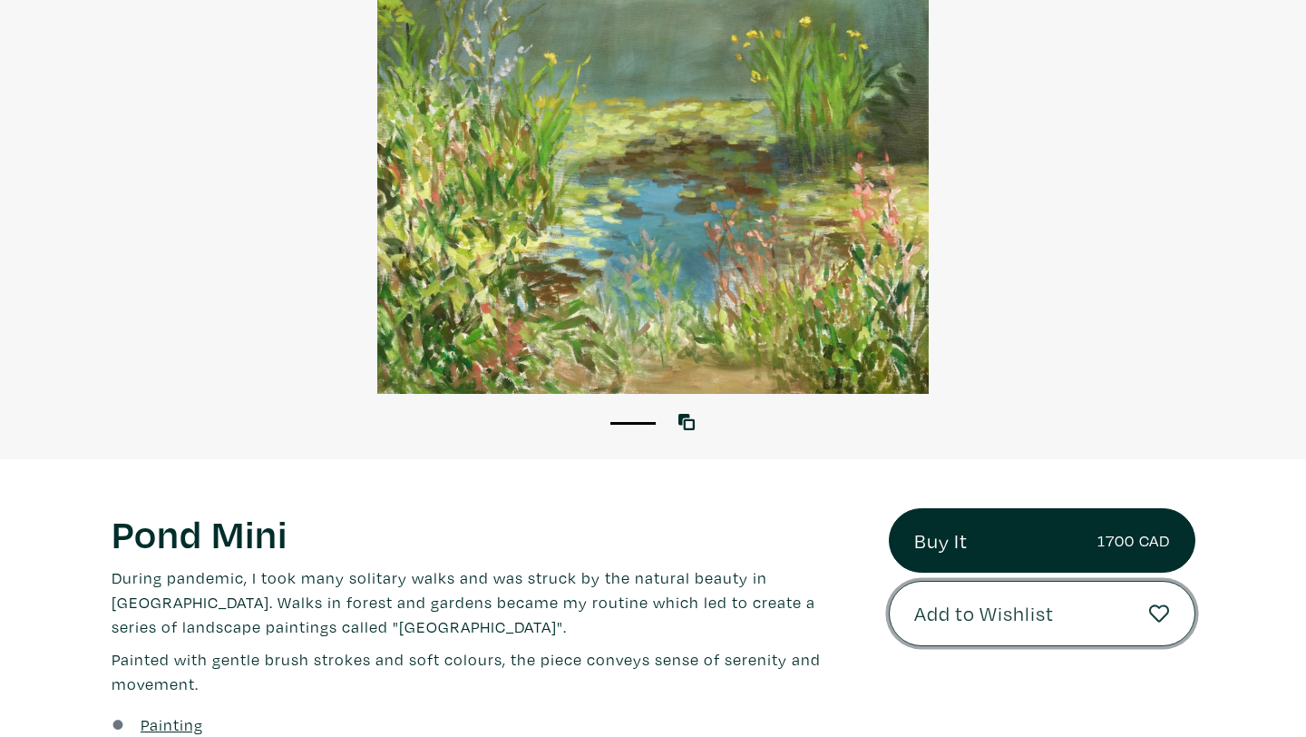
click at [1022, 610] on span "Add to Wishlist" at bounding box center [984, 613] width 140 height 31
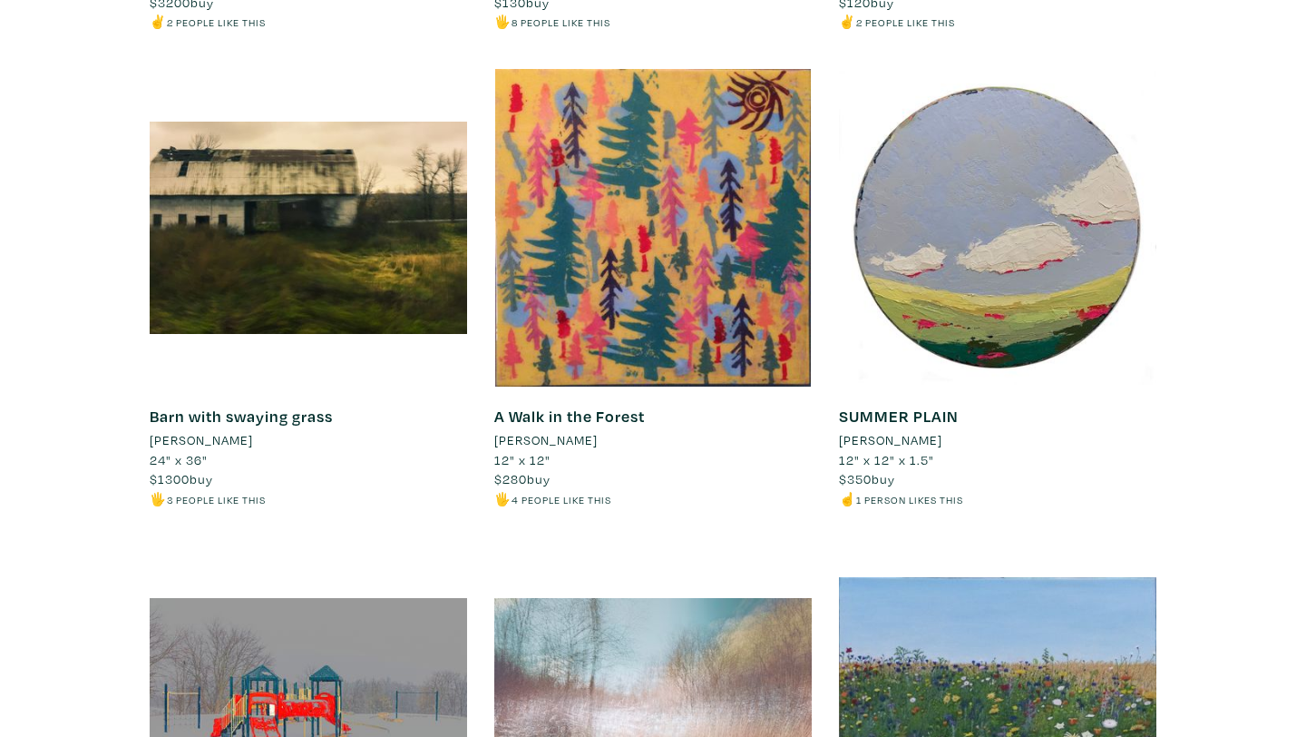
scroll to position [11272, 0]
